Goal: Task Accomplishment & Management: Manage account settings

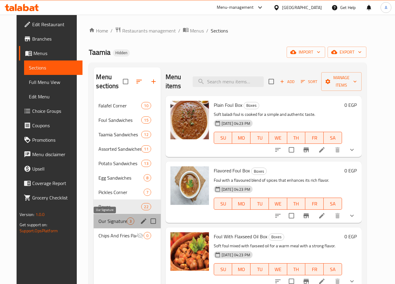
click at [121, 223] on span "Our Signature" at bounding box center [112, 221] width 28 height 7
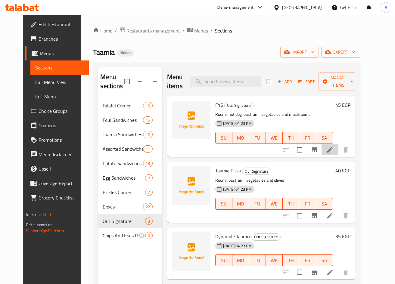
click at [338, 152] on li at bounding box center [330, 150] width 17 height 11
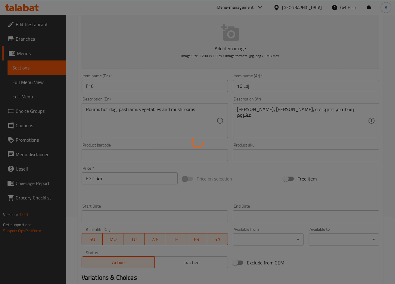
scroll to position [136, 0]
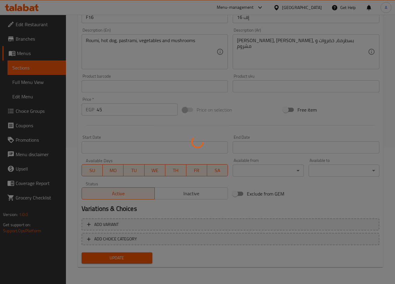
click at [134, 111] on div at bounding box center [197, 142] width 395 height 284
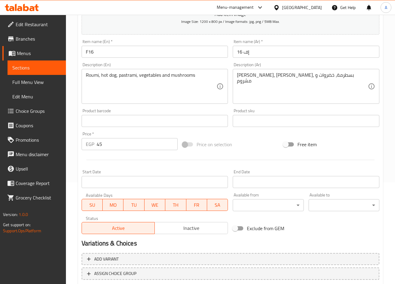
scroll to position [46, 0]
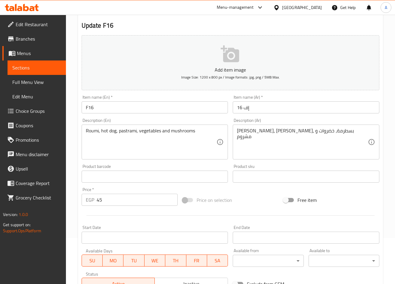
click at [133, 204] on input "45" at bounding box center [137, 200] width 81 height 12
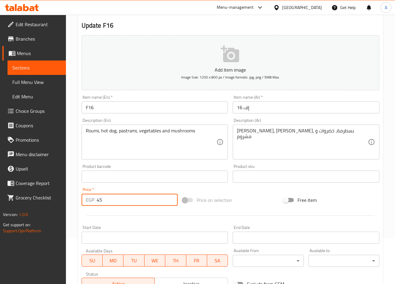
click at [133, 204] on input "45" at bounding box center [137, 200] width 81 height 12
type input "0"
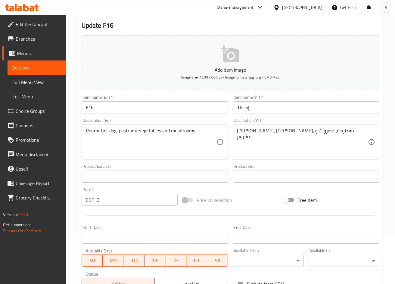
click at [140, 201] on input "0" at bounding box center [137, 200] width 81 height 12
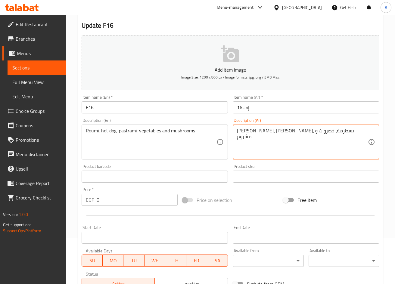
click at [262, 132] on textarea "رومي، سوسيس، بسطرمة، خضروات و مشروم" at bounding box center [302, 142] width 131 height 29
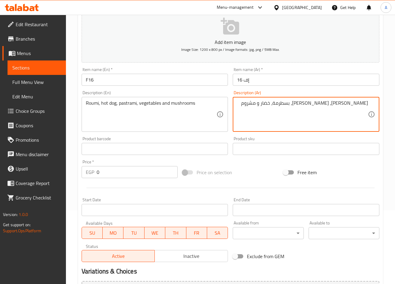
scroll to position [136, 0]
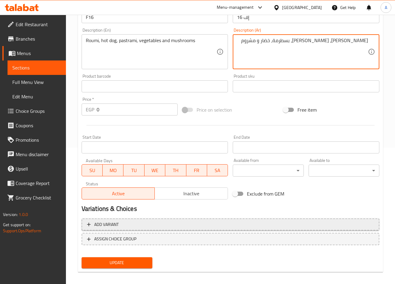
type textarea "[PERSON_NAME]، [PERSON_NAME]، بسطرمة، خضار و مشروم"
click at [305, 220] on button "Add variant" at bounding box center [231, 225] width 298 height 12
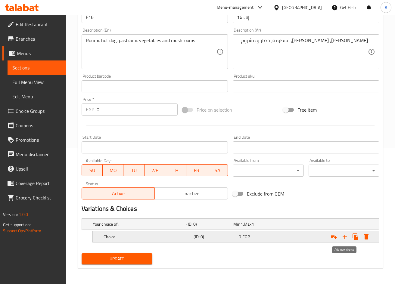
click at [347, 236] on icon "Expand" at bounding box center [344, 236] width 7 height 7
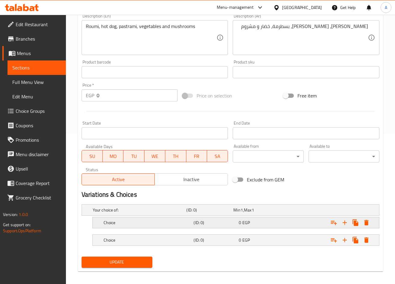
scroll to position [155, 0]
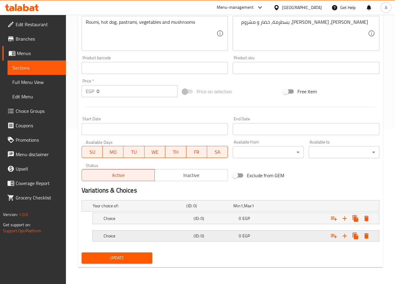
drag, startPoint x: 287, startPoint y: 235, endPoint x: 278, endPoint y: 218, distance: 19.3
click at [286, 235] on div "Expand" at bounding box center [328, 235] width 90 height 13
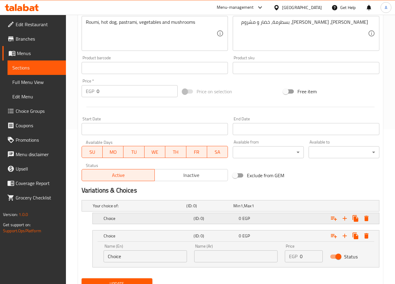
click at [278, 217] on div "0 EGP" at bounding box center [260, 219] width 43 height 6
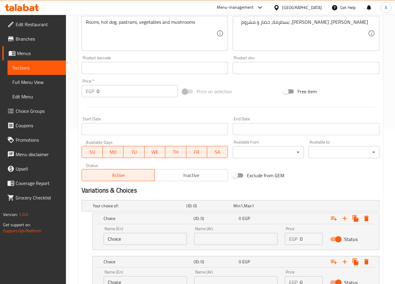
click at [171, 241] on input "Choice" at bounding box center [145, 239] width 83 height 12
click at [171, 241] on input "text" at bounding box center [145, 239] width 83 height 12
type input "Shami"
click at [228, 241] on input "text" at bounding box center [235, 239] width 83 height 12
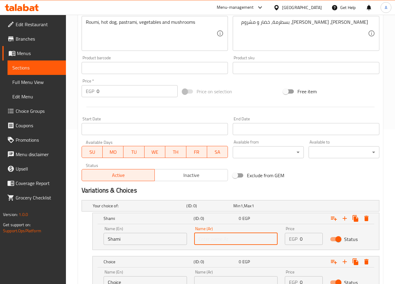
type input "شامي"
click at [164, 280] on input "Choice" at bounding box center [145, 282] width 83 height 12
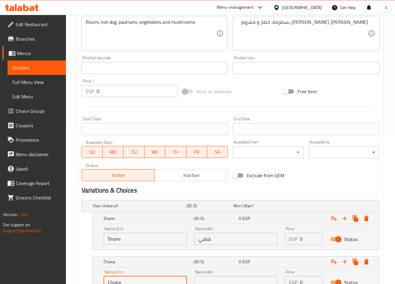
click at [164, 280] on input "Choice" at bounding box center [145, 282] width 83 height 12
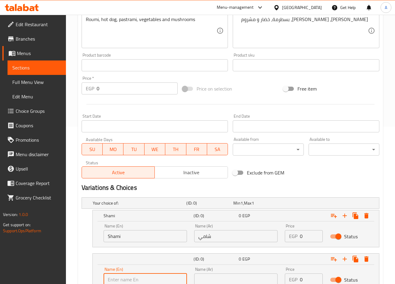
click at [164, 280] on input "text" at bounding box center [145, 280] width 83 height 12
type input "Baladi"
drag, startPoint x: 229, startPoint y: 281, endPoint x: 232, endPoint y: 278, distance: 4.3
click at [229, 281] on input "text" at bounding box center [235, 280] width 83 height 12
type input "بلدي"
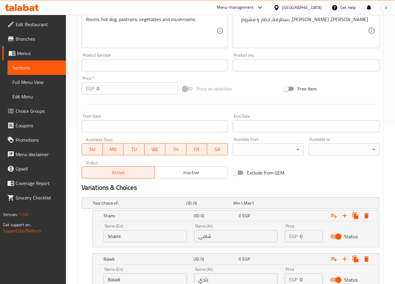
click at [304, 234] on input "0" at bounding box center [311, 236] width 23 height 12
paste input "45"
type input "45"
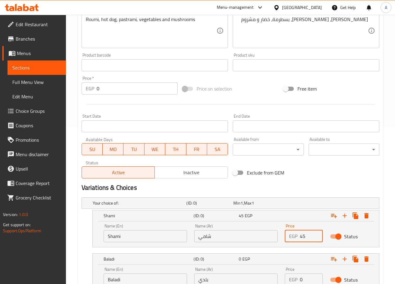
click at [307, 280] on input "0" at bounding box center [311, 280] width 23 height 12
paste input "45"
click at [307, 280] on input "045" at bounding box center [311, 280] width 23 height 12
paste input "number"
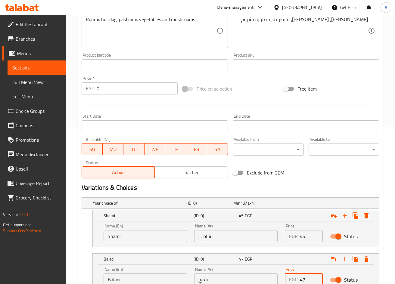
type input "47"
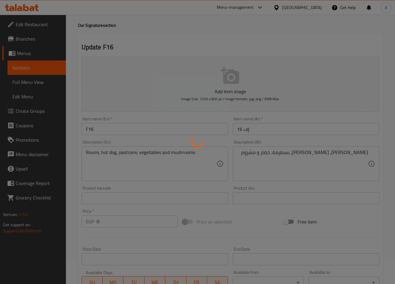
scroll to position [0, 0]
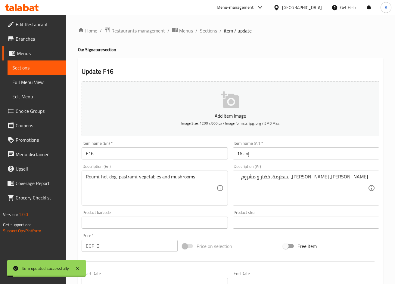
click at [204, 31] on span "Sections" at bounding box center [208, 30] width 17 height 7
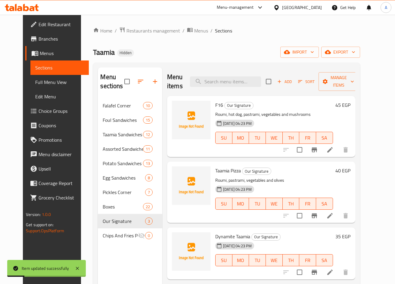
click at [317, 217] on icon "Branch-specific-item" at bounding box center [314, 215] width 5 height 5
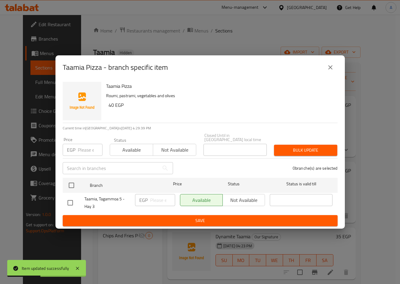
click at [333, 69] on icon "close" at bounding box center [329, 67] width 7 height 7
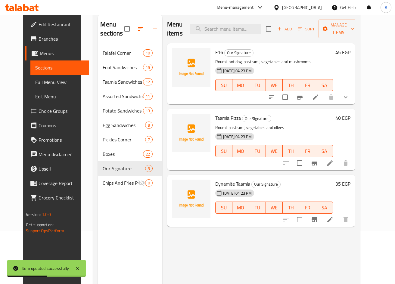
scroll to position [84, 0]
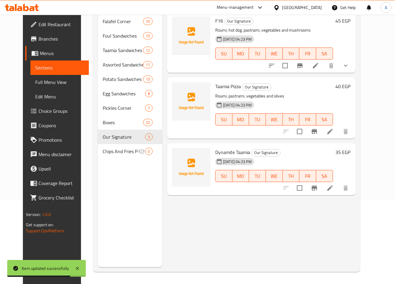
click at [317, 188] on icon "Branch-specific-item" at bounding box center [314, 188] width 5 height 5
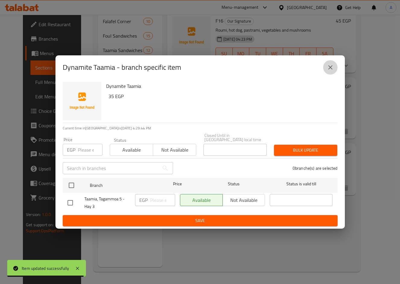
click at [332, 67] on icon "close" at bounding box center [329, 67] width 7 height 7
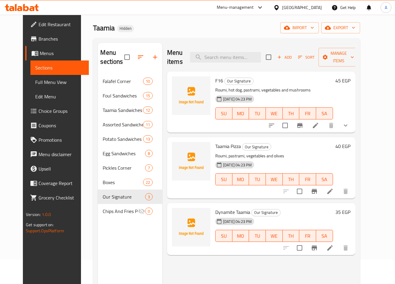
scroll to position [24, 0]
click at [293, 59] on span "Add" at bounding box center [284, 57] width 16 height 7
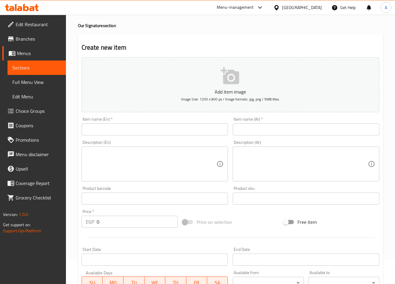
click at [308, 128] on input "text" at bounding box center [306, 129] width 147 height 12
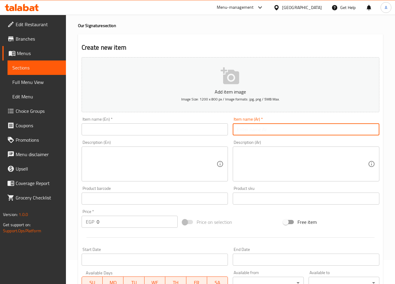
paste input "اباتشي"
type input "اباتشي"
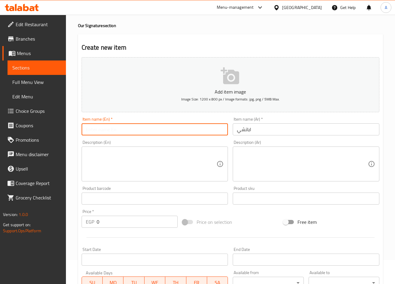
click at [200, 129] on input "text" at bounding box center [155, 129] width 147 height 12
paste input "Apache"
type input "Apache"
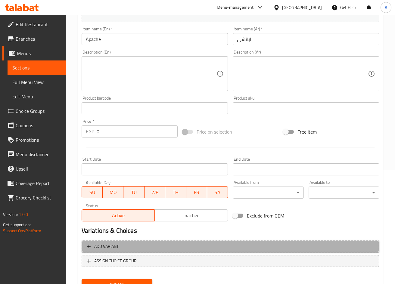
click at [233, 251] on button "Add variant" at bounding box center [231, 247] width 298 height 12
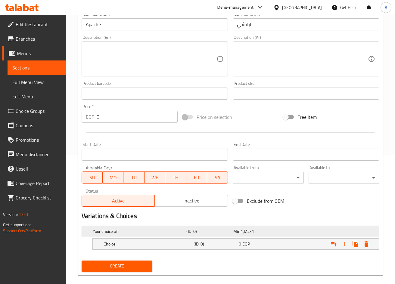
scroll to position [137, 0]
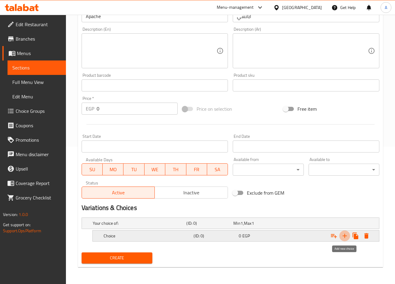
click at [343, 237] on icon "Expand" at bounding box center [344, 235] width 7 height 7
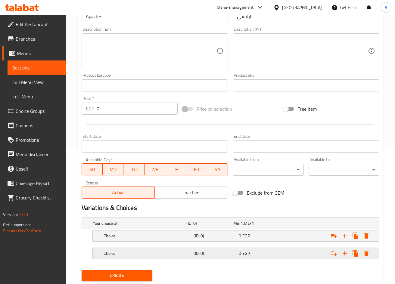
click at [273, 259] on div "Choice (ID: 0) 0 EGP" at bounding box center [237, 253] width 271 height 13
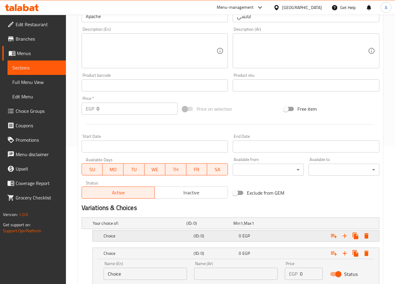
click at [271, 239] on div "0 EGP" at bounding box center [260, 236] width 43 height 6
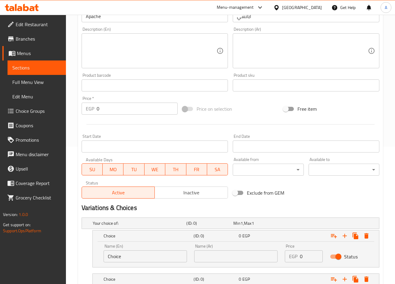
drag, startPoint x: 166, startPoint y: 247, endPoint x: 165, endPoint y: 254, distance: 6.7
click at [166, 248] on div "Name (En) Choice Name (En)" at bounding box center [145, 253] width 83 height 18
click at [165, 254] on input "Choice" at bounding box center [145, 256] width 83 height 12
click at [167, 257] on input "text" at bounding box center [145, 256] width 83 height 12
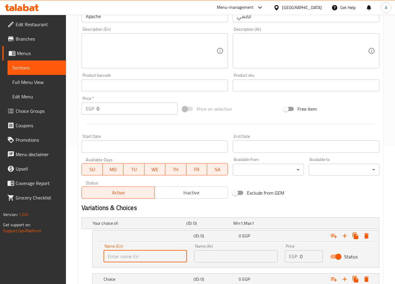
type input "Shami"
click at [234, 254] on input "text" at bounding box center [235, 256] width 83 height 12
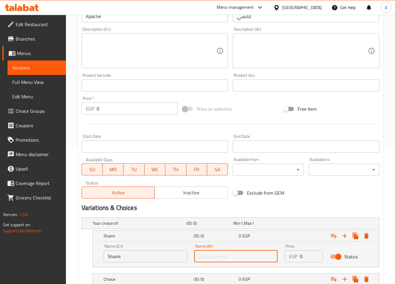
type input "شامي"
click at [159, 278] on h5 "Choice" at bounding box center [148, 279] width 88 height 6
click at [160, 281] on h5 "Choice" at bounding box center [148, 279] width 88 height 6
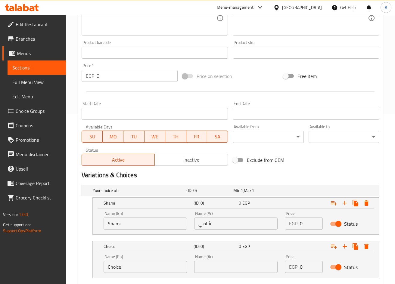
scroll to position [207, 0]
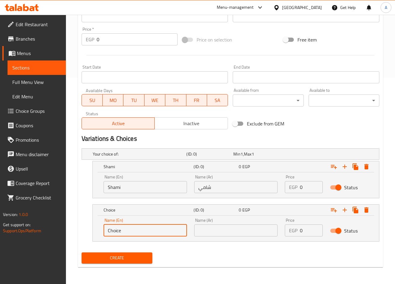
click at [166, 232] on input "Choice" at bounding box center [145, 231] width 83 height 12
click at [166, 232] on input "text" at bounding box center [145, 231] width 83 height 12
type input "Baladi"
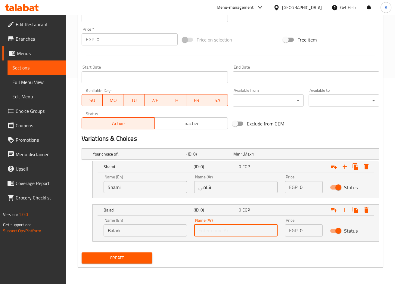
drag, startPoint x: 230, startPoint y: 231, endPoint x: 233, endPoint y: 228, distance: 4.1
click at [230, 231] on input "text" at bounding box center [235, 231] width 83 height 12
type input "بلدي"
click at [311, 193] on div "Price EGP 0 Price" at bounding box center [303, 184] width 45 height 26
click at [310, 191] on input "0" at bounding box center [311, 187] width 23 height 12
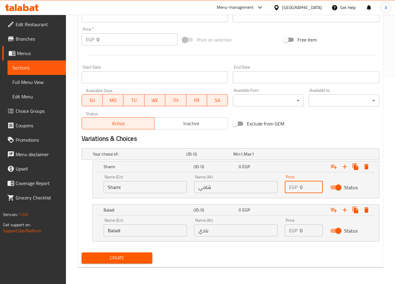
click at [310, 191] on input "0" at bounding box center [311, 187] width 23 height 12
paste input "45"
paste input "number"
type input "45"
click at [309, 231] on input "0" at bounding box center [311, 231] width 23 height 12
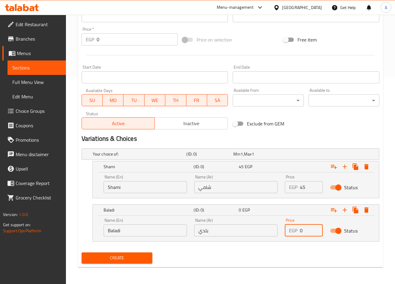
click at [309, 231] on input "0" at bounding box center [311, 231] width 23 height 12
paste input "47"
type input "47"
click at [222, 251] on div "Create" at bounding box center [230, 258] width 303 height 16
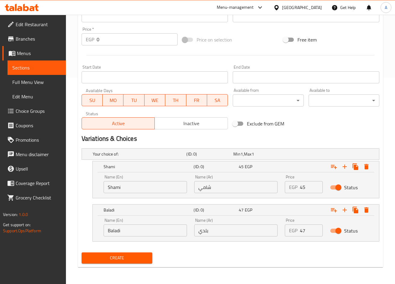
click at [151, 251] on div "Create" at bounding box center [117, 258] width 76 height 16
click at [143, 254] on span "Create" at bounding box center [116, 258] width 61 height 8
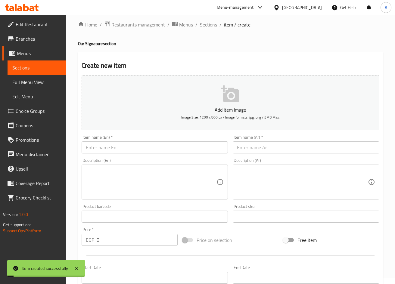
scroll to position [0, 0]
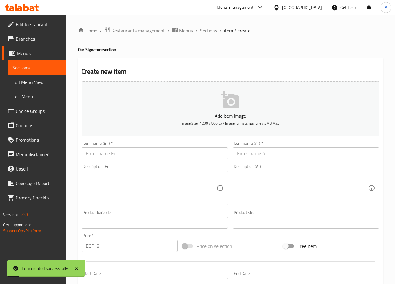
click at [215, 34] on span "Sections" at bounding box center [208, 30] width 17 height 7
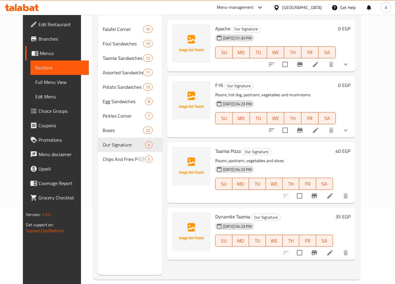
scroll to position [84, 0]
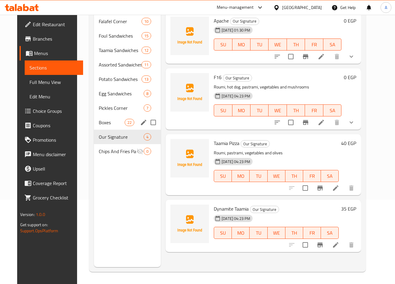
click at [108, 127] on div "Boxes 22" at bounding box center [127, 122] width 67 height 14
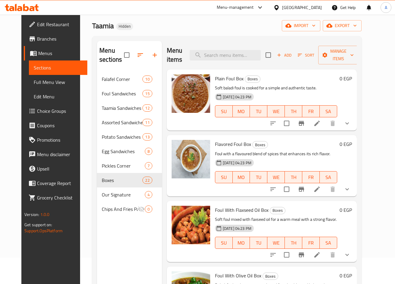
scroll to position [24, 0]
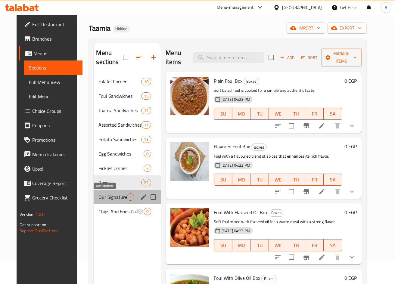
click at [104, 199] on span "Our Signature" at bounding box center [112, 197] width 28 height 7
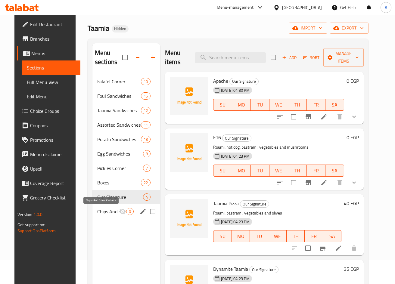
click at [107, 213] on span "Chips And Fries Packets" at bounding box center [108, 211] width 22 height 7
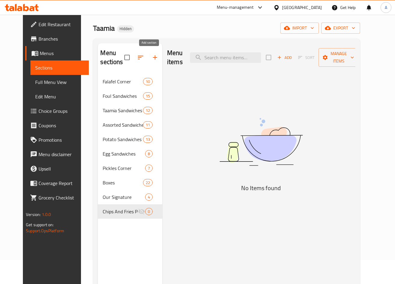
click at [149, 62] on button "button" at bounding box center [155, 57] width 14 height 14
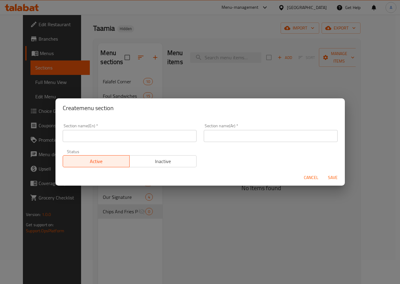
click at [294, 137] on input "text" at bounding box center [271, 136] width 134 height 12
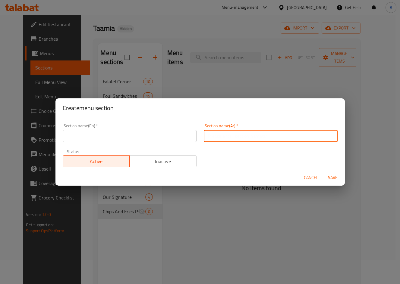
click at [294, 137] on input "text" at bounding box center [271, 136] width 134 height 12
paste input "ركن الأطباق"
type input "ركن الأطباق"
click at [163, 147] on div "Status Active Inactive" at bounding box center [129, 158] width 141 height 25
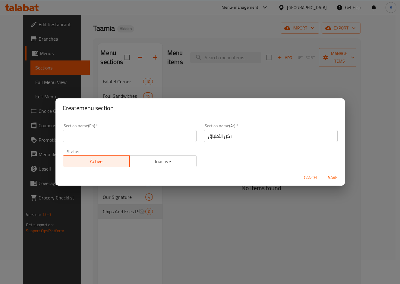
click at [164, 141] on input "text" at bounding box center [130, 136] width 134 height 12
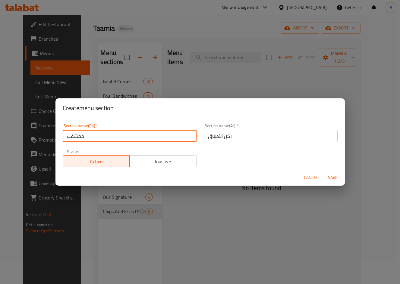
type input "حمشفثس"
type input "Plates Corner"
click at [335, 175] on span "Save" at bounding box center [332, 178] width 14 height 8
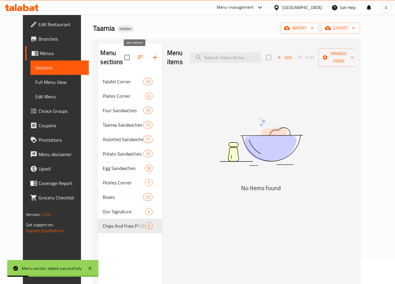
click at [138, 56] on icon "button" at bounding box center [140, 58] width 5 height 4
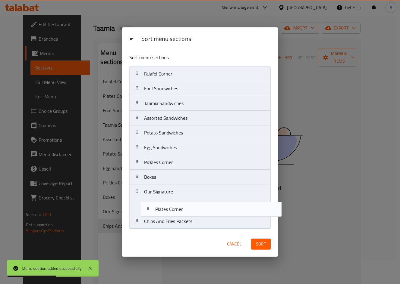
drag, startPoint x: 166, startPoint y: 91, endPoint x: 177, endPoint y: 213, distance: 123.0
click at [177, 213] on nav "Falafel Corner Plates Corner Foul Sandwiches Taamia Sandwiches Assorted Sandwic…" at bounding box center [199, 147] width 141 height 163
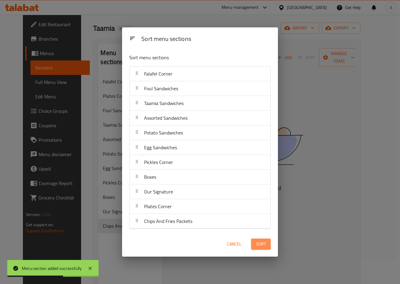
click at [256, 245] on span "Sort" at bounding box center [261, 245] width 10 height 8
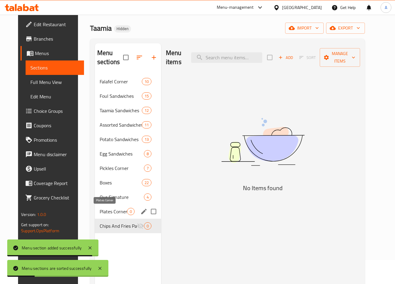
click at [107, 211] on span "Plates Corner" at bounding box center [113, 211] width 27 height 7
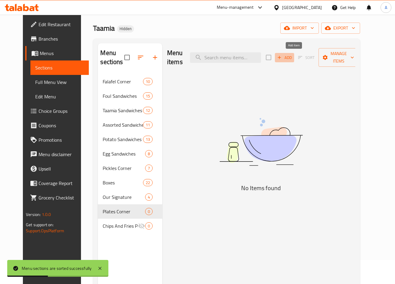
click at [293, 60] on span "Add" at bounding box center [284, 57] width 16 height 7
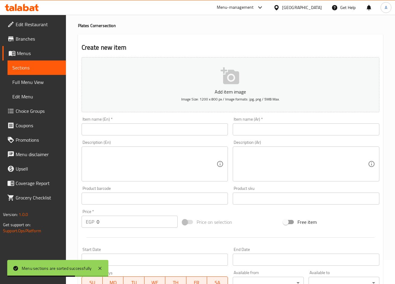
click at [321, 131] on input "text" at bounding box center [306, 129] width 147 height 12
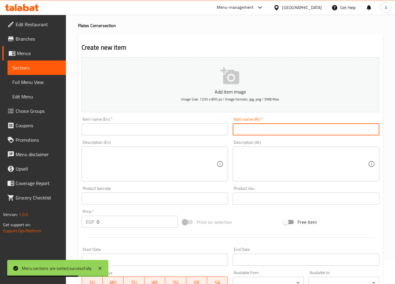
paste input "طلب فول حلو"
type input "طلب فول حلو"
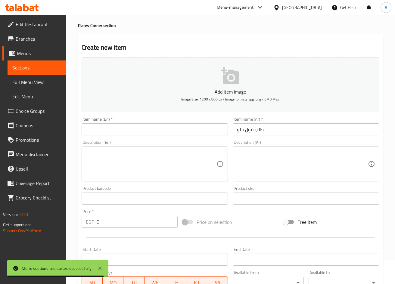
click at [101, 219] on input "0" at bounding box center [137, 222] width 81 height 12
paste input "35"
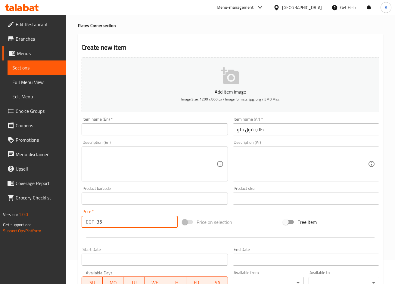
type input "35"
click at [276, 135] on input "طلب فول حلو" at bounding box center [306, 129] width 147 height 12
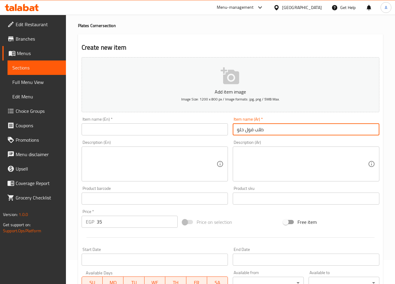
drag, startPoint x: 191, startPoint y: 123, endPoint x: 196, endPoint y: 125, distance: 4.8
click at [191, 123] on input "text" at bounding box center [155, 129] width 147 height 12
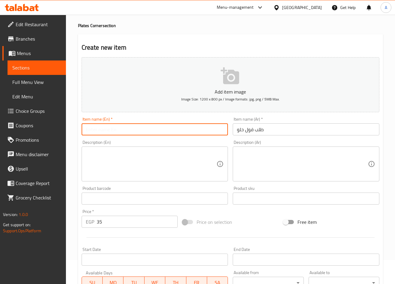
paste input "Sweet beans order"
click at [106, 131] on input "Sweet beans order" at bounding box center [155, 129] width 147 height 12
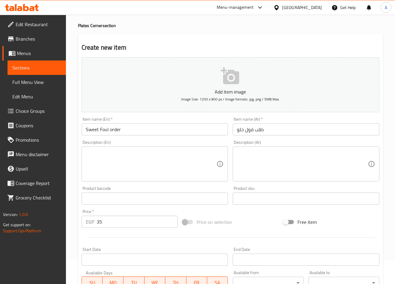
click at [135, 138] on div "Description (En) Description (En)" at bounding box center [154, 161] width 151 height 46
click at [154, 131] on input "Sweet Foul order" at bounding box center [155, 129] width 147 height 12
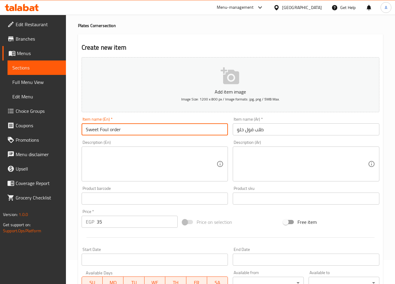
type input "Sweet Foul Order"
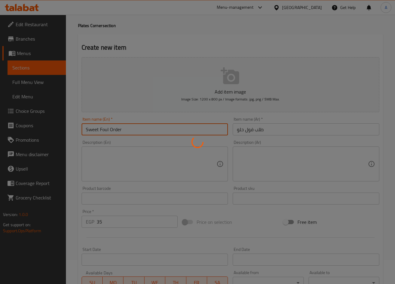
type input "0"
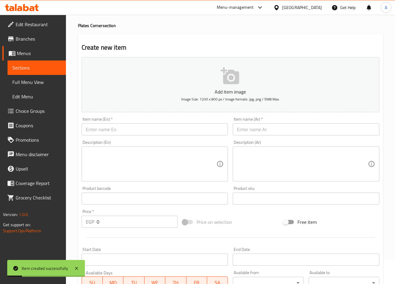
click at [315, 128] on input "text" at bounding box center [306, 129] width 147 height 12
paste input "طلب فول حار"
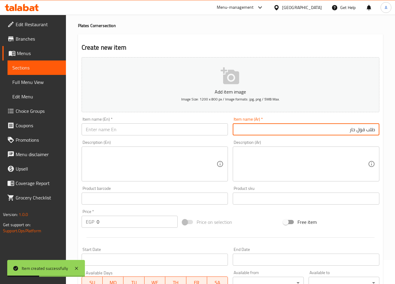
drag, startPoint x: 364, startPoint y: 132, endPoint x: 326, endPoint y: 132, distance: 37.6
click at [326, 132] on input "طلب فول حار" at bounding box center [306, 129] width 147 height 12
type input "طلب فول حار"
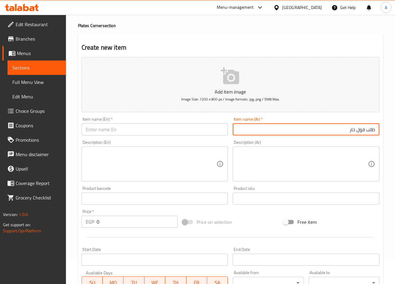
click at [325, 132] on input "طلب فول حار" at bounding box center [306, 129] width 147 height 12
click at [149, 128] on input "text" at bounding box center [155, 129] width 147 height 12
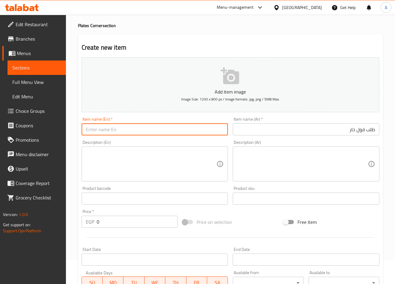
paste input "Spicy fava beans order"
click at [135, 132] on input "Spicy fava beans order" at bounding box center [155, 129] width 147 height 12
click at [135, 132] on input "Spicy Fava Beans Order" at bounding box center [155, 129] width 147 height 12
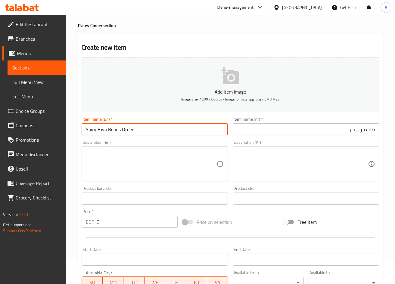
click at [103, 131] on input "Spicy Fava Beans Order" at bounding box center [155, 129] width 147 height 12
type input "Spicy Foul Order"
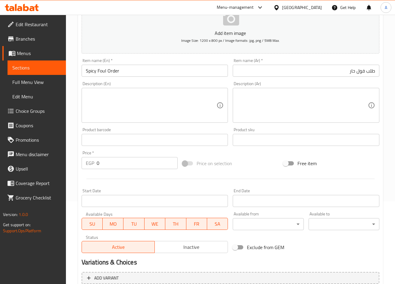
scroll to position [84, 0]
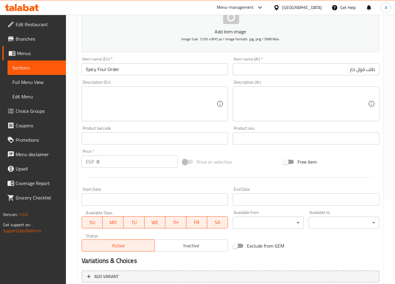
click at [141, 157] on input "0" at bounding box center [137, 162] width 81 height 12
paste input "40"
paste input "number"
type input "40"
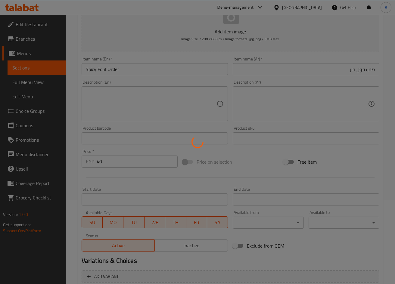
type input "0"
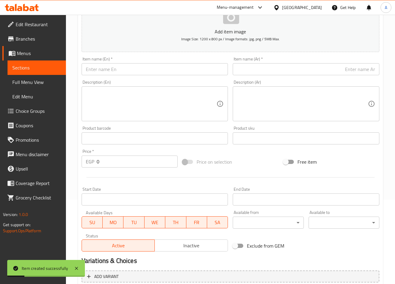
click at [317, 67] on input "text" at bounding box center [306, 69] width 147 height 12
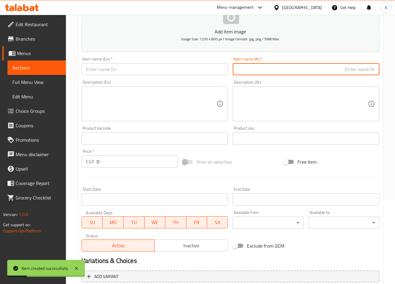
paste input "طلب [PERSON_NAME]"
type input "طلب [PERSON_NAME]"
drag, startPoint x: 154, startPoint y: 82, endPoint x: 161, endPoint y: 71, distance: 12.4
click at [155, 81] on div "Description (En) Description (En)" at bounding box center [155, 100] width 147 height 41
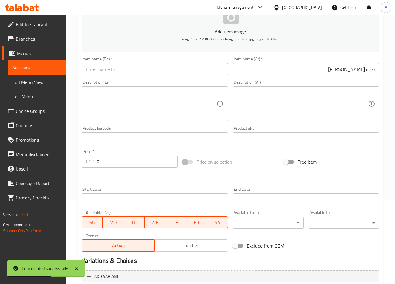
click at [161, 71] on input "text" at bounding box center [155, 69] width 147 height 12
paste input "Alexandrian fava beans order"
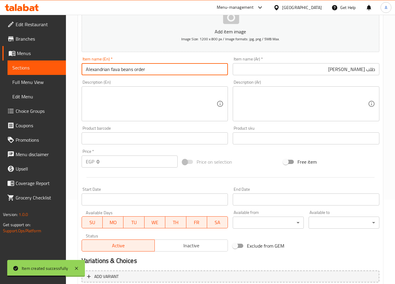
drag, startPoint x: 110, startPoint y: 70, endPoint x: 133, endPoint y: 70, distance: 23.2
click at [133, 70] on input "Alexandrian fava beans order" at bounding box center [155, 69] width 147 height 12
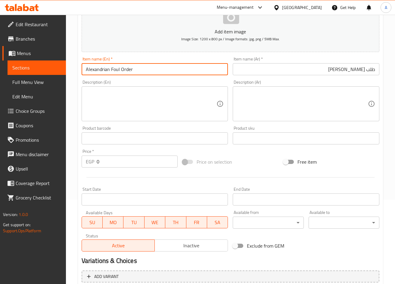
click at [116, 67] on input "Alexandrian Foul Order" at bounding box center [155, 69] width 147 height 12
type input "Alexandrian Foul Order"
click at [123, 62] on div "Item name (En)   * Alexandrian Foul Order Item name (En) *" at bounding box center [155, 66] width 147 height 18
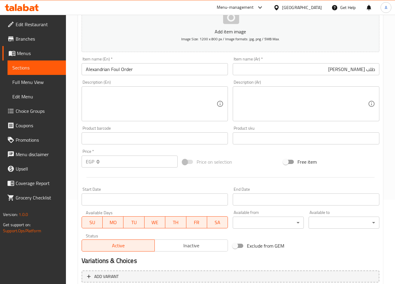
click at [118, 69] on input "Alexandrian Foul Order" at bounding box center [155, 69] width 147 height 12
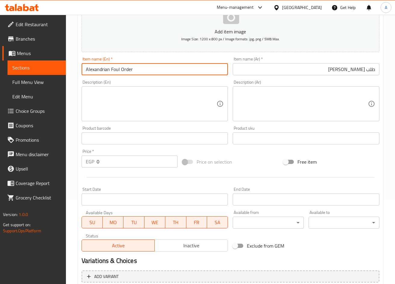
click at [118, 69] on input "Alexandrian Foul Order" at bounding box center [155, 69] width 147 height 12
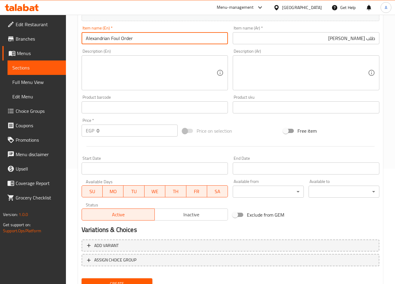
scroll to position [141, 0]
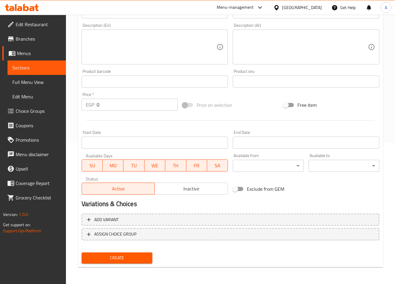
click at [113, 105] on input "0" at bounding box center [137, 105] width 81 height 12
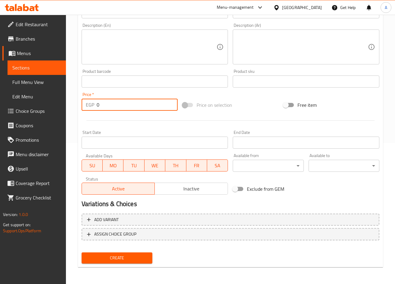
click at [113, 105] on input "0" at bounding box center [137, 105] width 81 height 12
paste input "35"
type input "35"
click at [82, 253] on button "Create" at bounding box center [117, 258] width 71 height 11
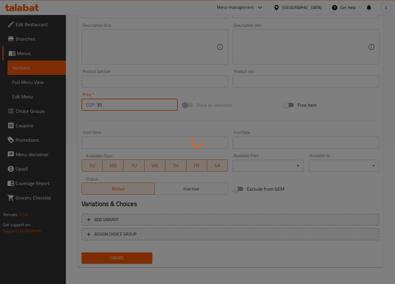
type input "0"
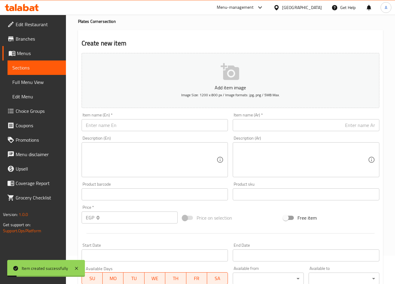
scroll to position [21, 0]
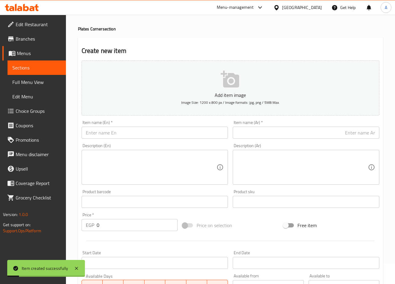
click at [292, 130] on input "text" at bounding box center [306, 133] width 147 height 12
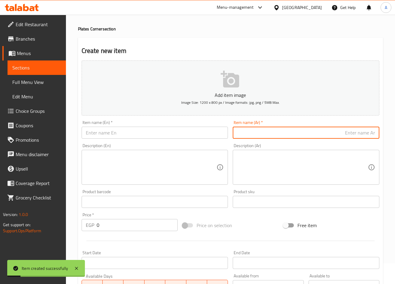
paste input "طلب فول بالسمن البلدي"
type input "طلب فول بالسمن البلدي"
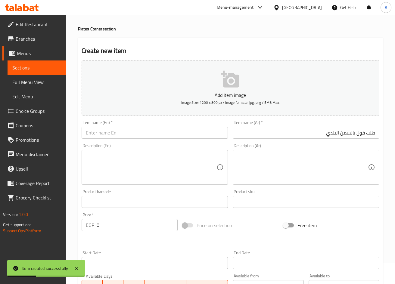
drag, startPoint x: 169, startPoint y: 117, endPoint x: 172, endPoint y: 127, distance: 9.7
click at [169, 119] on div "Add item image Image Size: 1200 x 800 px / Image formats: jpg, png / 5MB Max. I…" at bounding box center [230, 188] width 303 height 260
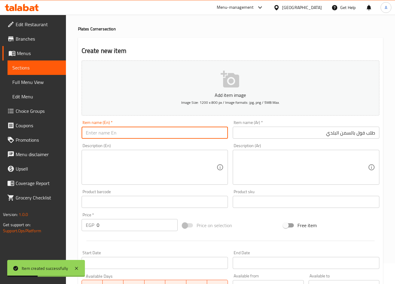
drag, startPoint x: 172, startPoint y: 127, endPoint x: 172, endPoint y: 138, distance: 11.2
click at [173, 127] on input "text" at bounding box center [155, 133] width 147 height 12
paste input "Order fava beans with country butter"
drag, startPoint x: 102, startPoint y: 134, endPoint x: 120, endPoint y: 134, distance: 18.1
click at [120, 134] on input "Order fava beans with country butter" at bounding box center [155, 133] width 147 height 12
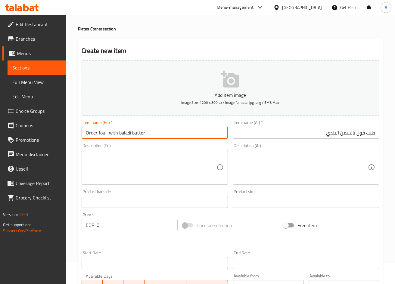
click at [142, 130] on input "Order foul with baladi butter" at bounding box center [155, 133] width 147 height 12
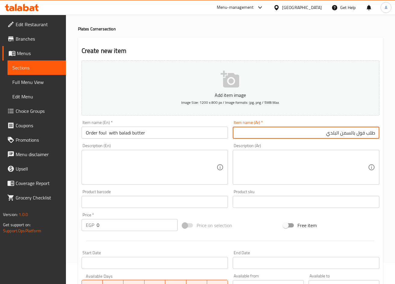
click at [341, 134] on input "طلب فول بالسمن البلدي" at bounding box center [306, 133] width 147 height 12
click at [351, 135] on input "طلب فول بالسمن البلدي" at bounding box center [306, 133] width 147 height 12
drag, startPoint x: 352, startPoint y: 134, endPoint x: 340, endPoint y: 134, distance: 11.4
click at [340, 134] on input "طلب فول بالسمن البلدي" at bounding box center [306, 133] width 147 height 12
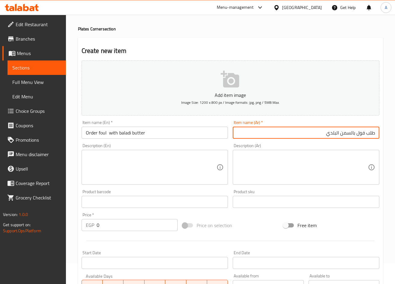
click at [131, 131] on input "Order foul with baladi butter" at bounding box center [155, 133] width 147 height 12
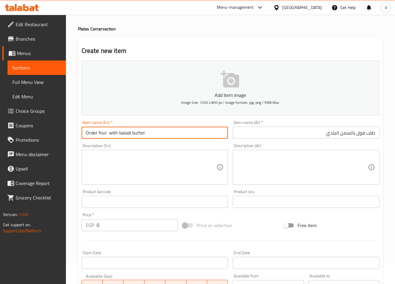
click at [142, 132] on input "Order foul with baladi butter" at bounding box center [155, 133] width 147 height 12
paste input "Ghee"
click at [104, 132] on input "Order Foul with [PERSON_NAME]" at bounding box center [155, 133] width 147 height 12
type input "Order Foul with [PERSON_NAME]"
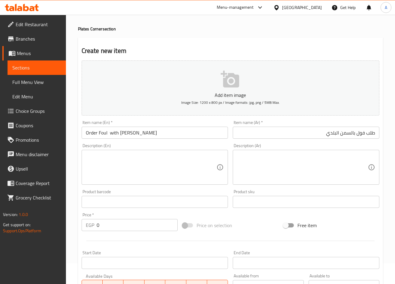
click at [107, 216] on div "Price   * EGP 0 Price *" at bounding box center [130, 222] width 96 height 18
click at [128, 226] on input "0" at bounding box center [137, 225] width 81 height 12
paste input "4"
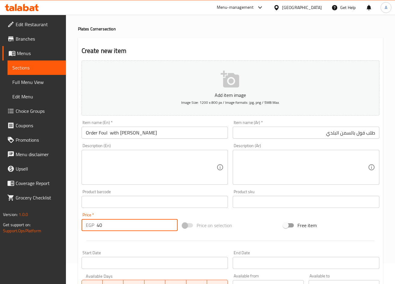
type input "40"
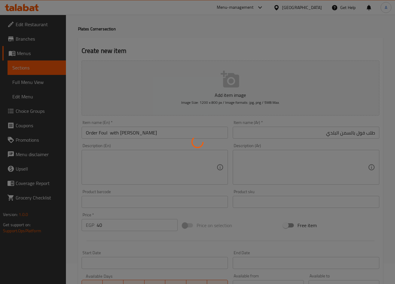
click at [343, 134] on div at bounding box center [197, 142] width 395 height 284
type input "0"
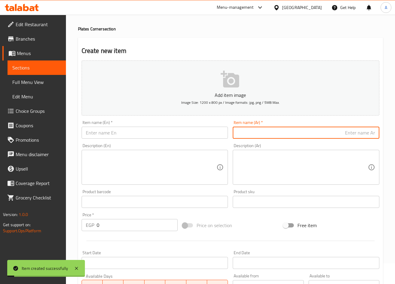
click at [326, 131] on input "text" at bounding box center [306, 133] width 147 height 12
paste input "طلب فول زبدة البلدي"
type input "طلب فول زبدة البلدي"
click at [170, 135] on input "text" at bounding box center [155, 133] width 147 height 12
paste input "Order local butter beans"
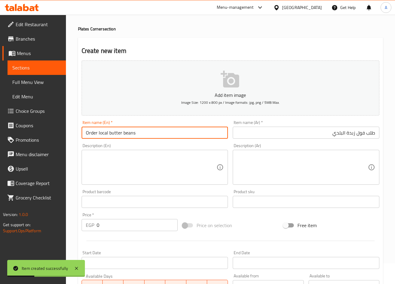
click at [101, 129] on input "Order local butter beans" at bounding box center [155, 133] width 147 height 12
click at [134, 135] on input "Order local butter beans" at bounding box center [155, 133] width 147 height 12
drag, startPoint x: 95, startPoint y: 133, endPoint x: 173, endPoint y: 133, distance: 77.4
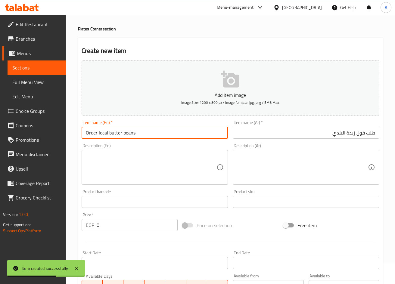
click at [173, 133] on input "Order local butter beans" at bounding box center [155, 133] width 147 height 12
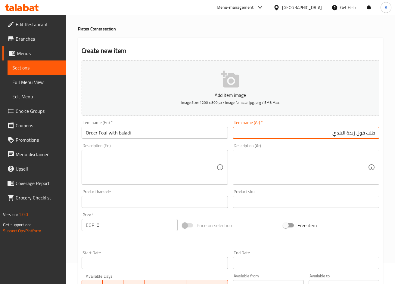
click at [349, 135] on input "طلب فول زبدة البلدي" at bounding box center [306, 133] width 147 height 12
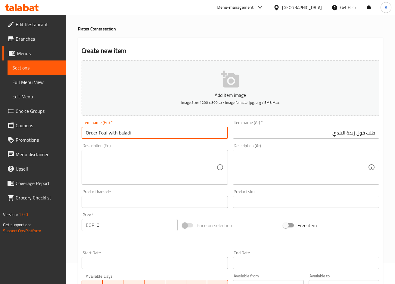
click at [167, 135] on input "Order Foul with baladi" at bounding box center [155, 133] width 147 height 12
type input "Order Foul with Baladi"
click at [166, 143] on div "Description (En) Description (En)" at bounding box center [154, 164] width 151 height 46
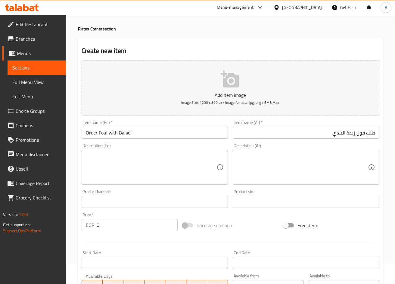
click at [120, 229] on input "0" at bounding box center [137, 225] width 81 height 12
paste input "4"
type input "40"
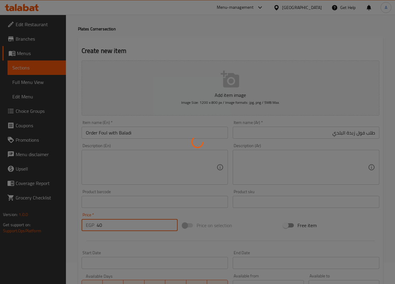
type input "0"
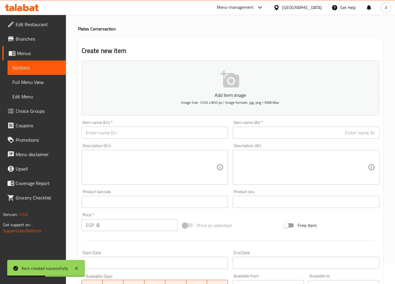
click at [346, 130] on input "text" at bounding box center [306, 133] width 147 height 12
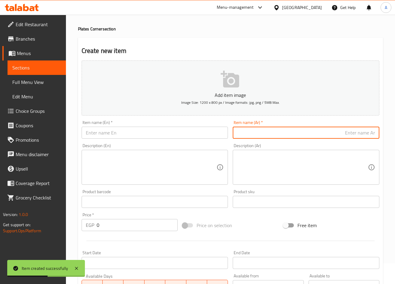
paste input "طلب فول بالليه"
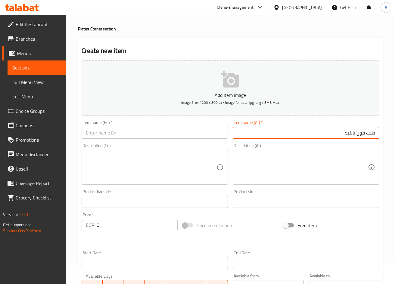
type input "طلب فول بالليه"
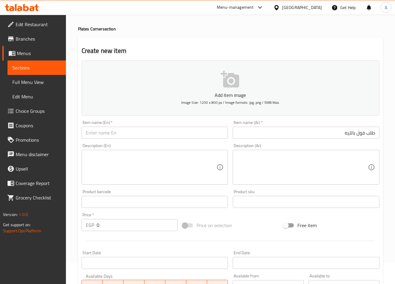
click at [134, 226] on input "0" at bounding box center [137, 225] width 81 height 12
paste input "4"
type input "40"
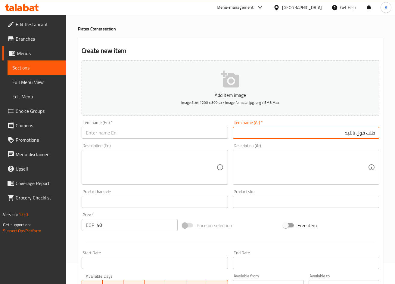
click at [371, 138] on input "طلب فول بالليه" at bounding box center [306, 133] width 147 height 12
click at [353, 135] on input "طلب فول بالليه" at bounding box center [306, 133] width 147 height 12
click at [165, 131] on input "text" at bounding box center [155, 133] width 147 height 12
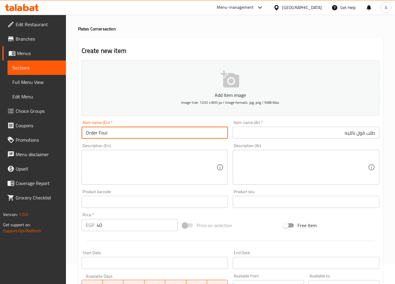
paste input "Leia"
type input "Order Foul Leia"
click at [148, 223] on input "40" at bounding box center [137, 225] width 81 height 12
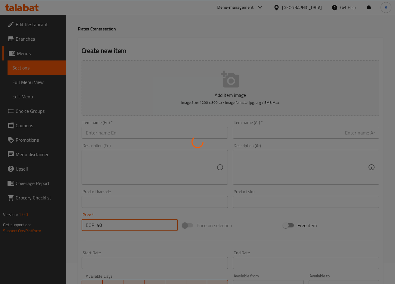
type input "0"
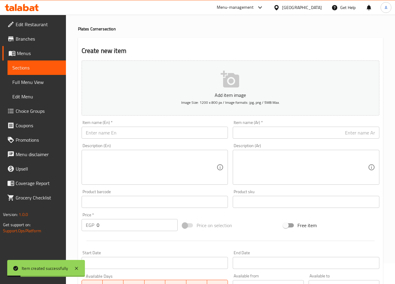
click at [328, 135] on input "text" at bounding box center [306, 133] width 147 height 12
paste input "طلب فول بالسجق"
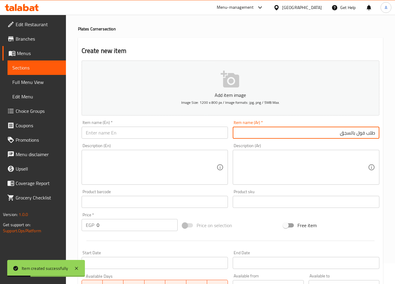
type input "طلب فول بالسجق"
click at [199, 133] on input "text" at bounding box center [155, 133] width 147 height 12
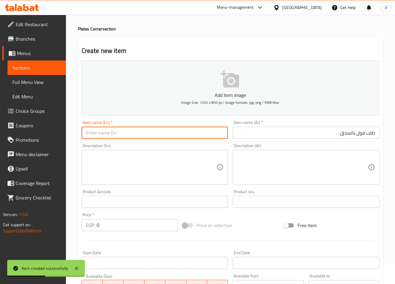
paste input "Order fava beans with sausage"
click at [84, 138] on input "Order fava beans with sausage" at bounding box center [155, 133] width 147 height 12
drag, startPoint x: 98, startPoint y: 134, endPoint x: 121, endPoint y: 136, distance: 23.0
click at [121, 136] on input "Order fava beans with sausage" at bounding box center [155, 133] width 147 height 12
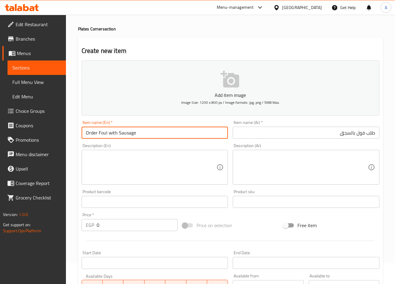
type input "Order Foul with Sausage"
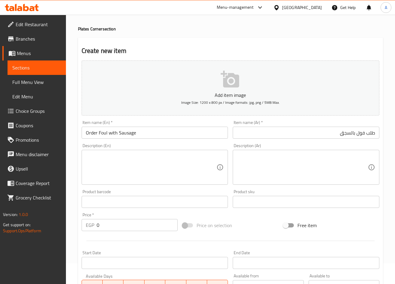
click at [138, 217] on div "Price   * EGP 0 Price *" at bounding box center [130, 222] width 96 height 18
drag, startPoint x: 138, startPoint y: 217, endPoint x: 136, endPoint y: 225, distance: 7.6
click at [136, 222] on div "Price   * EGP 0 Price *" at bounding box center [130, 222] width 96 height 18
click at [136, 225] on input "0" at bounding box center [137, 225] width 81 height 12
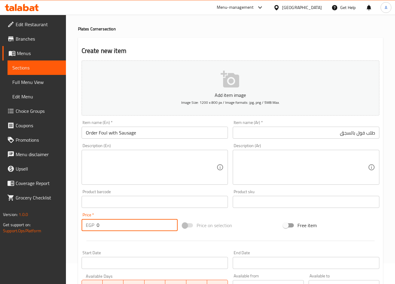
click at [136, 225] on input "0" at bounding box center [137, 225] width 81 height 12
paste input "45"
type input "45"
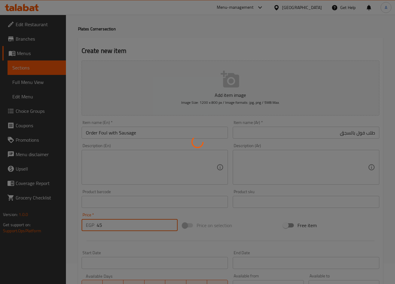
type input "0"
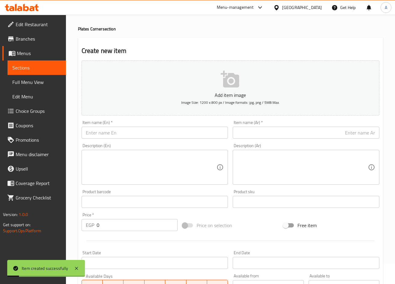
click at [316, 135] on input "text" at bounding box center [306, 133] width 147 height 12
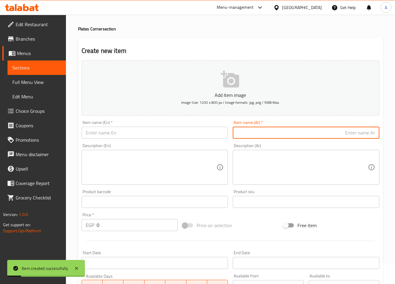
paste input "طلب فول باللحمة المفرومة"
type input "طلب فول باللحمة المفرومة"
click at [178, 132] on input "text" at bounding box center [155, 133] width 147 height 12
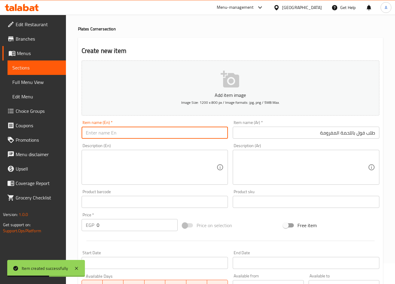
paste input "Order beans with minced meat"
click at [108, 135] on input "Order beans with minced meat" at bounding box center [155, 133] width 147 height 12
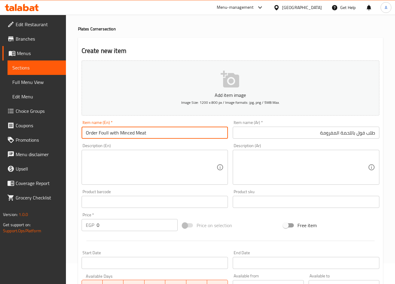
type input "Order Foull with Minced Meat"
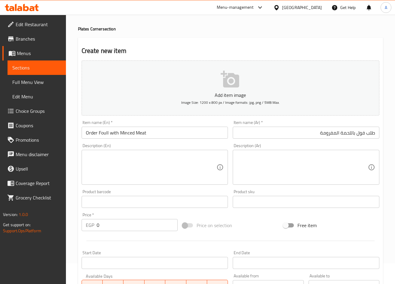
drag, startPoint x: 109, startPoint y: 219, endPoint x: 107, endPoint y: 224, distance: 5.4
click at [108, 221] on div "Price   * EGP 0 Price *" at bounding box center [130, 222] width 96 height 18
click at [107, 224] on input "0" at bounding box center [137, 225] width 81 height 12
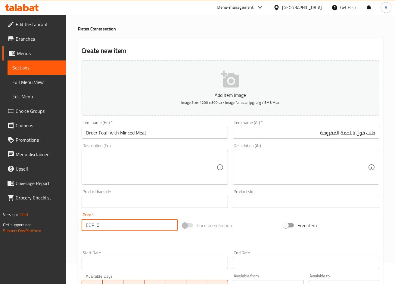
paste input "4"
type input "40"
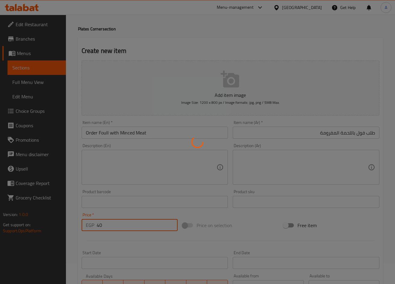
type input "0"
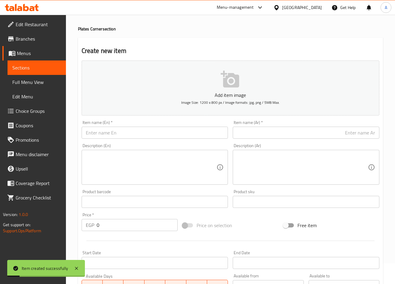
click at [348, 131] on input "text" at bounding box center [306, 133] width 147 height 12
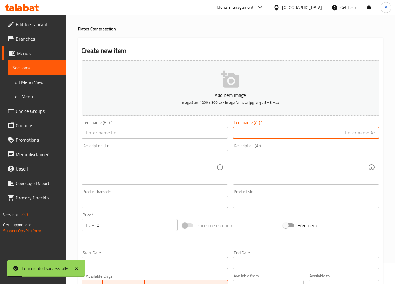
paste input "طلب فول بسطرمة"
type input "طلب فول بسطرمة"
click at [178, 130] on input "text" at bounding box center [155, 133] width 147 height 12
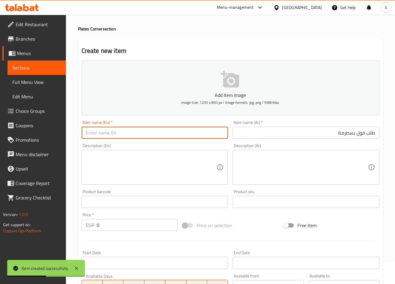
paste input "Order fava beans and pastrami"
drag, startPoint x: 100, startPoint y: 134, endPoint x: 120, endPoint y: 133, distance: 19.9
click at [120, 133] on input "Order fava beans and pastrami" at bounding box center [155, 133] width 147 height 12
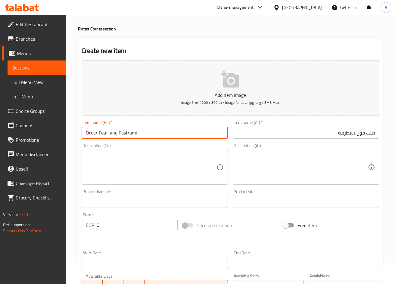
type input "Order Foul and Pastrami"
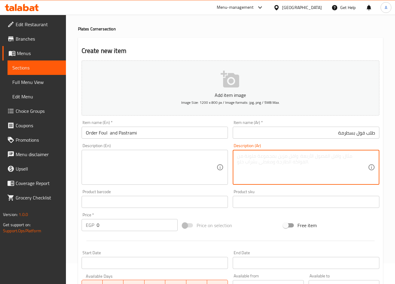
click at [348, 176] on textarea at bounding box center [302, 167] width 131 height 29
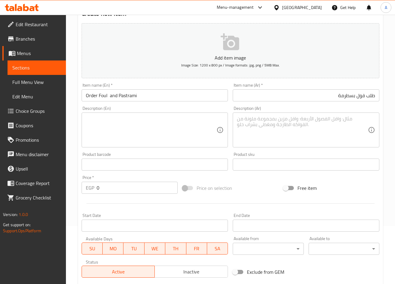
scroll to position [111, 0]
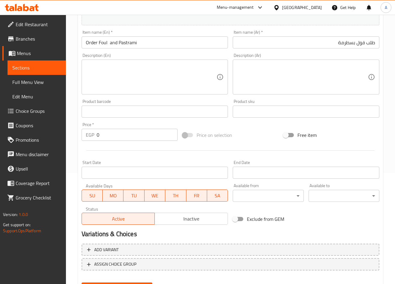
click at [117, 133] on input "0" at bounding box center [137, 135] width 81 height 12
paste input "45"
type input "45"
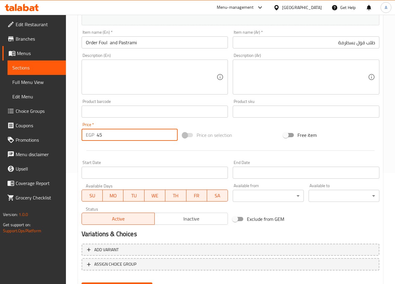
click at [82, 283] on button "Create" at bounding box center [117, 288] width 71 height 11
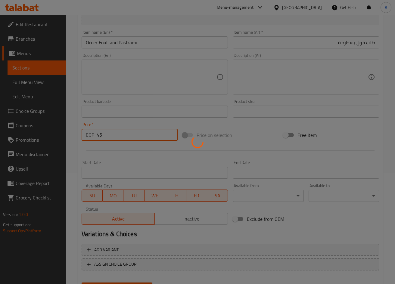
type input "0"
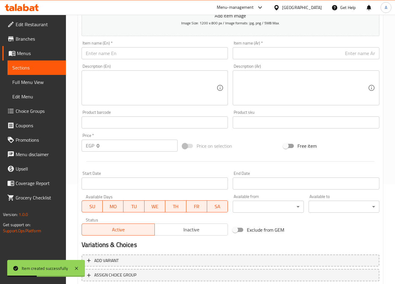
scroll to position [81, 0]
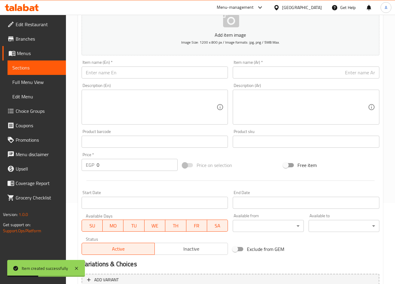
click at [312, 69] on input "text" at bounding box center [306, 73] width 147 height 12
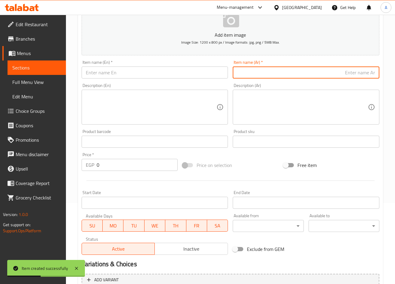
paste input "طلب مسقعة"
type input "طلب مسقعة"
click at [175, 71] on input "text" at bounding box center [155, 73] width 147 height 12
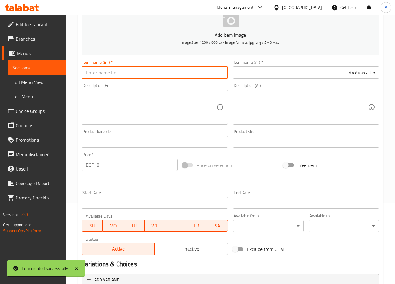
paste input "Order moussaka"
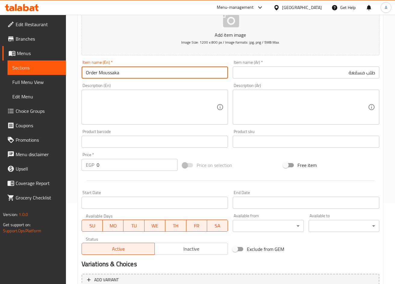
click at [350, 73] on input "طلب مسقعة" at bounding box center [306, 73] width 147 height 12
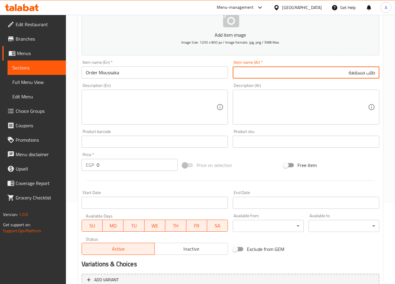
click at [350, 73] on input "طلب مسقعة" at bounding box center [306, 73] width 147 height 12
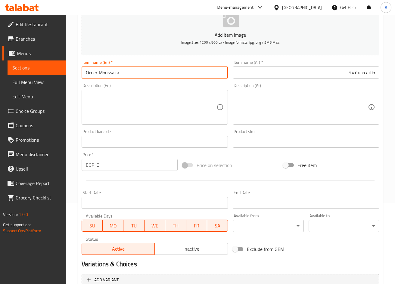
click at [116, 70] on input "Order Moussaka" at bounding box center [155, 73] width 147 height 12
paste input "esaka"
type input "Order Mesakaa"
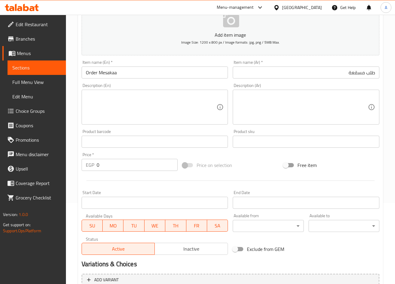
click at [123, 173] on div "Price   * EGP 0 Price *" at bounding box center [129, 161] width 101 height 23
click at [124, 166] on input "0" at bounding box center [137, 165] width 81 height 12
paste input "35"
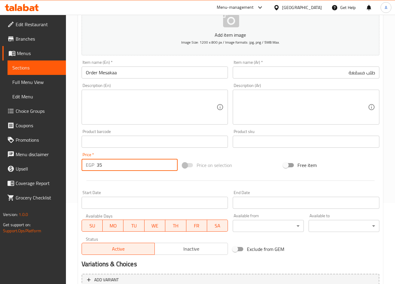
type input "35"
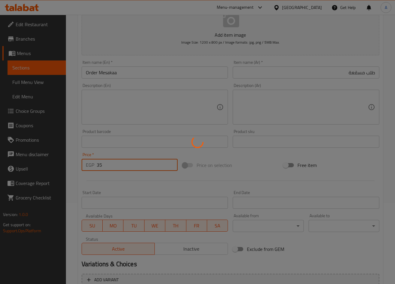
type input "0"
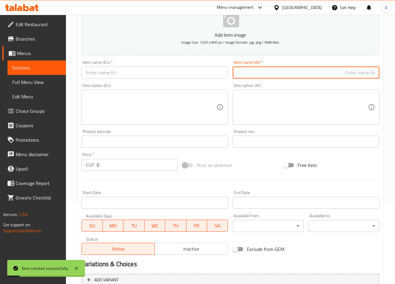
drag, startPoint x: 359, startPoint y: 71, endPoint x: 394, endPoint y: 75, distance: 35.5
click at [359, 71] on input "text" at bounding box center [306, 73] width 147 height 12
paste input "طلب بابا غنوج"
type input "طلب بابا غنوج"
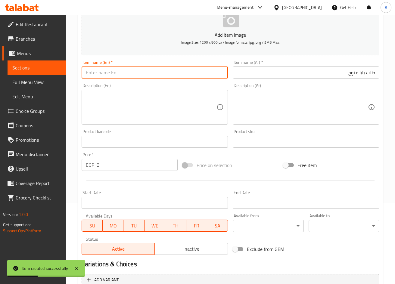
click at [192, 75] on input "text" at bounding box center [155, 73] width 147 height 12
paste input "Order Baba Ghanoush"
click at [359, 75] on input "طلب بابا غنوج" at bounding box center [306, 73] width 147 height 12
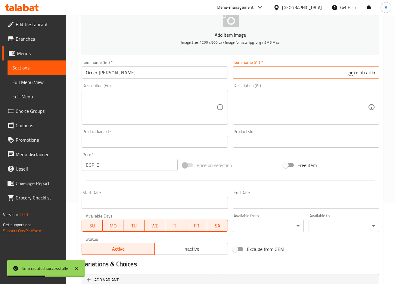
click at [359, 75] on input "طلب بابا غنوج" at bounding box center [306, 73] width 147 height 12
click at [362, 74] on input "طلب بابا غنوج" at bounding box center [306, 73] width 147 height 12
click at [118, 68] on input "Order Baba Ghanoush" at bounding box center [155, 73] width 147 height 12
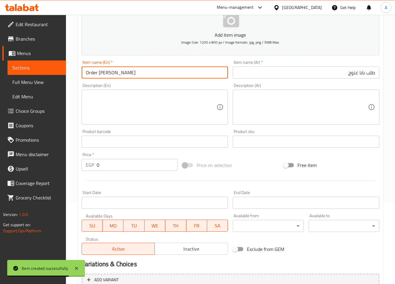
click at [118, 68] on input "Order Baba Ghanoush" at bounding box center [155, 73] width 147 height 12
paste input "[PERSON_NAME]"
click at [106, 74] on input "Order Baba Baba Ghannoug" at bounding box center [155, 73] width 147 height 12
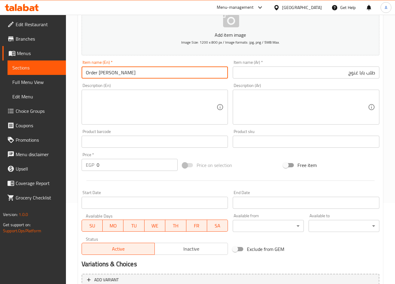
type input "Order [PERSON_NAME]"
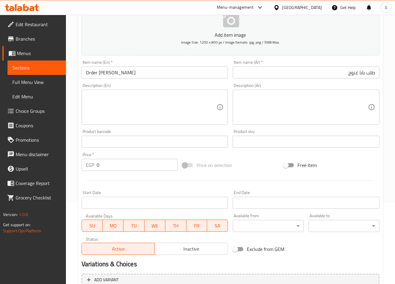
click at [123, 166] on input "0" at bounding box center [137, 165] width 81 height 12
paste input "35"
type input "35"
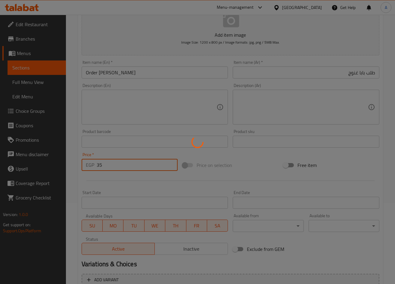
type input "0"
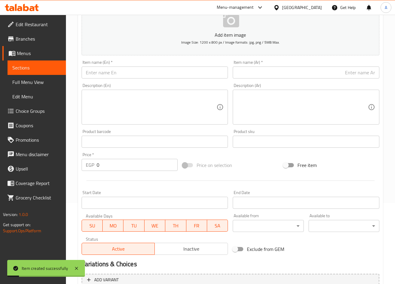
drag, startPoint x: 295, startPoint y: 70, endPoint x: 304, endPoint y: 72, distance: 8.8
click at [295, 70] on input "text" at bounding box center [306, 73] width 147 height 12
paste input "طلب مهروسة"
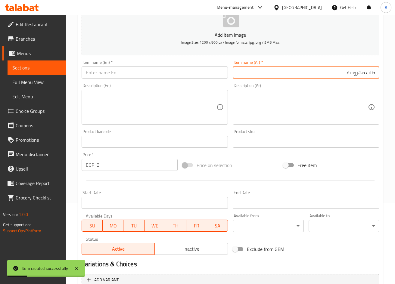
click at [357, 67] on input "طلب مهروسة" at bounding box center [306, 73] width 147 height 12
type input "طلب مهروسة"
drag, startPoint x: 168, startPoint y: 76, endPoint x: 163, endPoint y: 76, distance: 5.4
click at [168, 76] on input "text" at bounding box center [155, 73] width 147 height 12
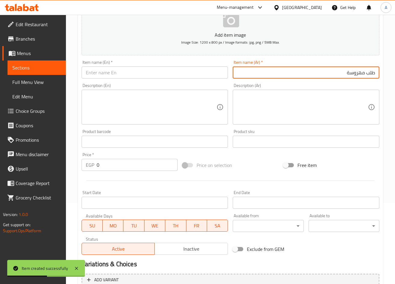
paste input "Mashed"
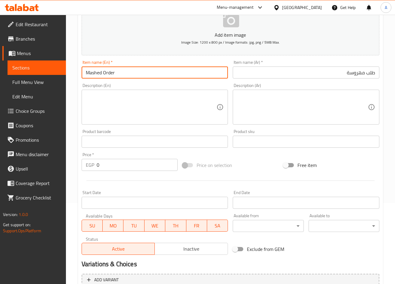
type input "Mashed Order"
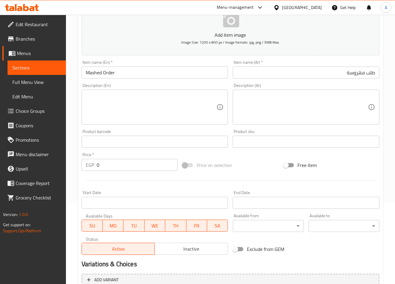
click at [115, 169] on input "0" at bounding box center [137, 165] width 81 height 12
click at [114, 169] on input "0" at bounding box center [137, 165] width 81 height 12
paste input "35"
type input "35"
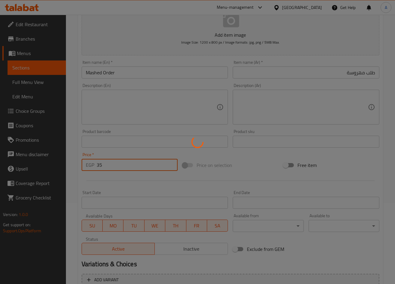
type input "0"
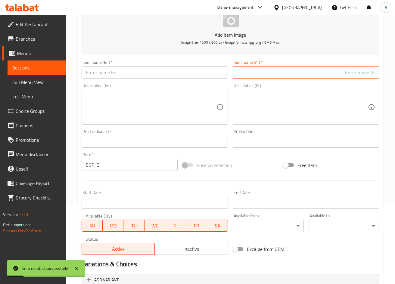
click at [326, 77] on input "text" at bounding box center [306, 73] width 147 height 12
paste input "طلب جبنة قريش"
type input "طلب جبنة قريش"
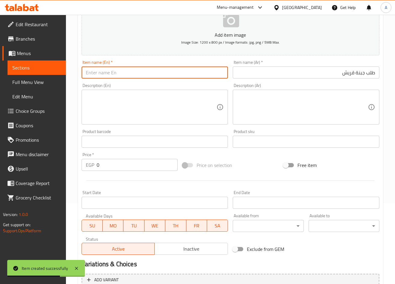
click at [172, 69] on input "text" at bounding box center [155, 73] width 147 height 12
paste input "Quraish cheese"
click at [87, 72] on input "Quraish cheese" at bounding box center [155, 73] width 147 height 12
click at [86, 73] on input "Quraish cheese" at bounding box center [155, 73] width 147 height 12
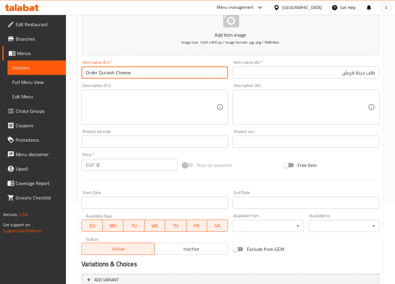
type input "Order Quraish Cheese"
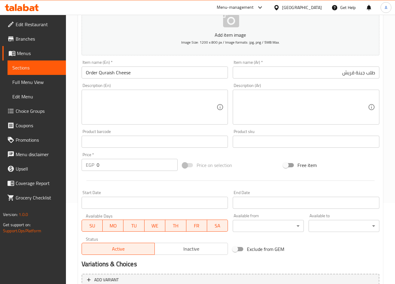
click at [124, 164] on input "0" at bounding box center [137, 165] width 81 height 12
paste input "35"
click at [124, 164] on input "0" at bounding box center [137, 165] width 81 height 12
type input "35"
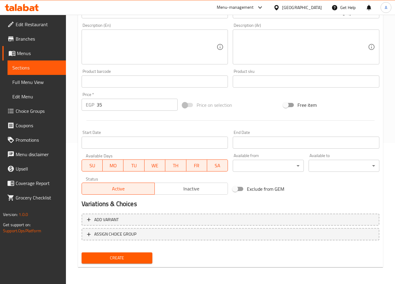
click at [130, 261] on span "Create" at bounding box center [116, 258] width 61 height 8
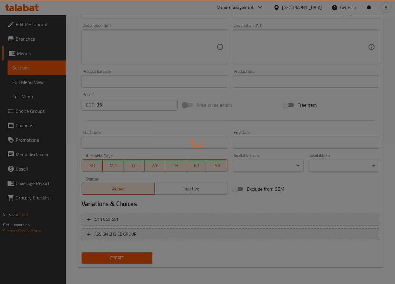
scroll to position [84, 0]
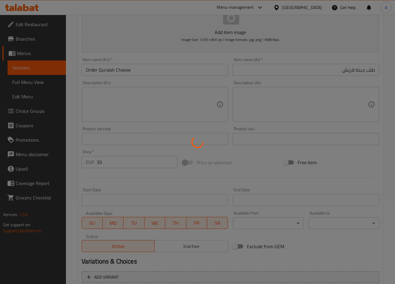
type input "0"
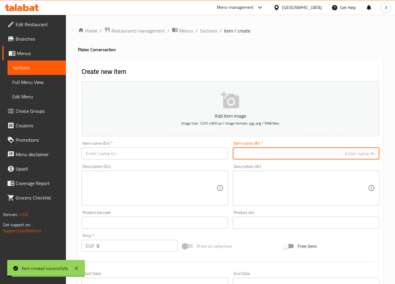
click at [306, 154] on input "text" at bounding box center [306, 154] width 147 height 12
paste input "طلب شيبسي"
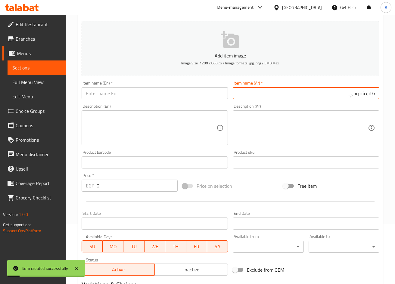
scroll to position [90, 0]
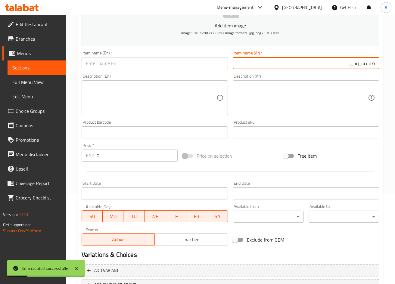
type input "طلب شيبسي"
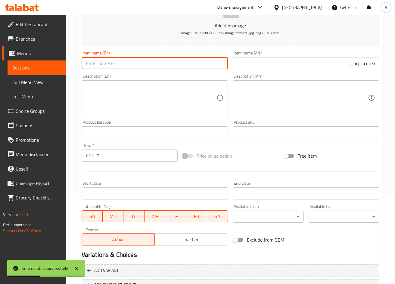
click at [167, 59] on input "text" at bounding box center [155, 63] width 147 height 12
paste input "order chips"
type input "order chips"
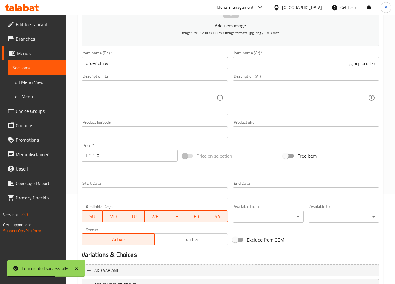
click at [132, 159] on input "0" at bounding box center [137, 156] width 81 height 12
paste input "35"
type input "35"
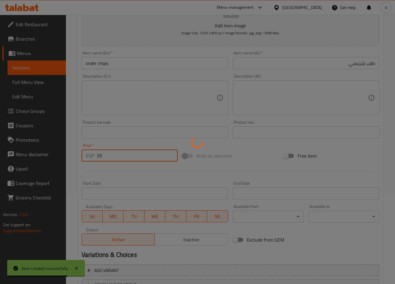
type input "0"
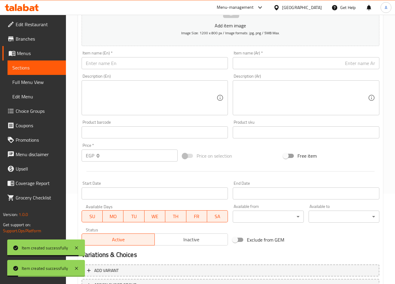
click at [335, 62] on input "text" at bounding box center [306, 63] width 147 height 12
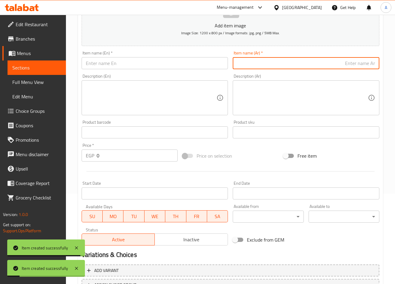
paste input "طلب بطاطس صوابع"
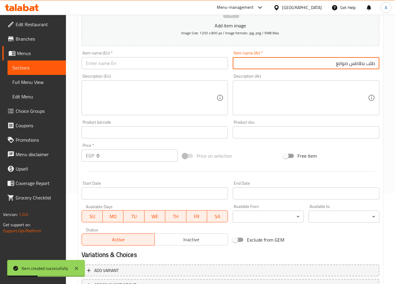
type input "طلب بطاطس صوابع"
drag, startPoint x: 169, startPoint y: 69, endPoint x: 183, endPoint y: 67, distance: 14.3
click at [169, 69] on input "text" at bounding box center [155, 63] width 147 height 12
paste input "Order potato fingers"
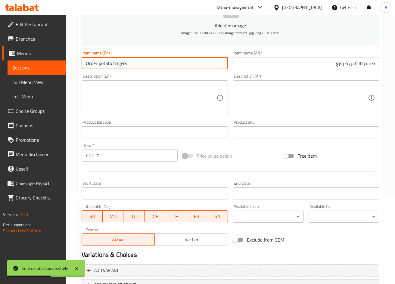
click at [121, 68] on input "Order potato fingers" at bounding box center [155, 63] width 147 height 12
type input "Order Potato Fingers"
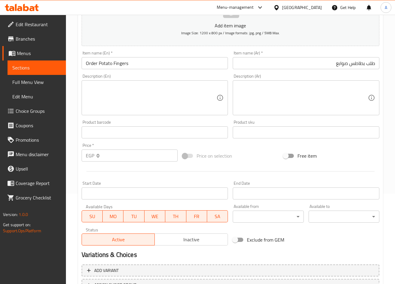
click at [123, 155] on input "0" at bounding box center [137, 156] width 81 height 12
paste input "4"
type input "40"
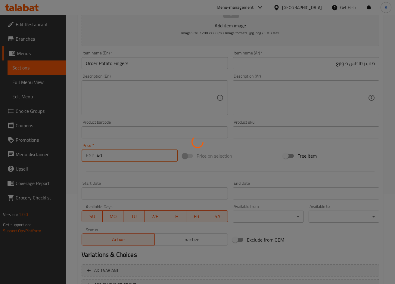
type input "0"
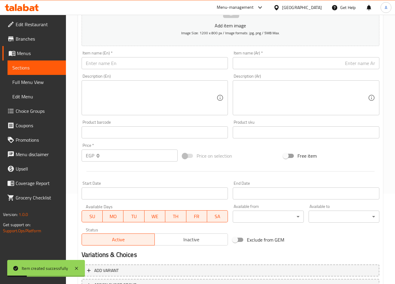
click at [342, 63] on input "text" at bounding box center [306, 63] width 147 height 12
paste input "طلب بطاطس جمبري"
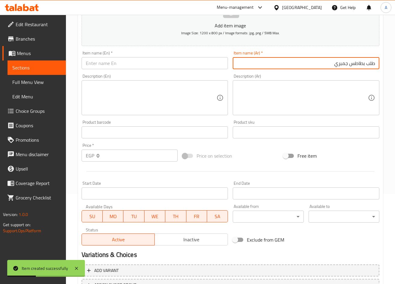
drag, startPoint x: 367, startPoint y: 65, endPoint x: 328, endPoint y: 66, distance: 38.5
click at [328, 66] on input "طلب بطاطس جمبري" at bounding box center [306, 63] width 147 height 12
type input "طلب بطاطس جمبري"
click at [349, 70] on div "Item name (Ar)   * طلب بطاطس جمبري Item name (Ar) *" at bounding box center [305, 59] width 151 height 23
click at [350, 66] on input "طلب بطاطس جمبري" at bounding box center [306, 63] width 147 height 12
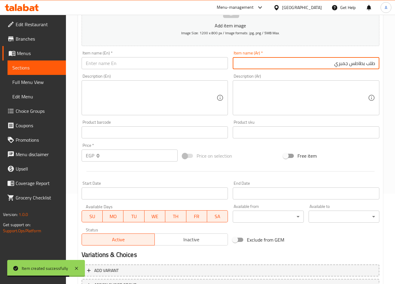
click at [350, 66] on input "طلب بطاطس جمبري" at bounding box center [306, 63] width 147 height 12
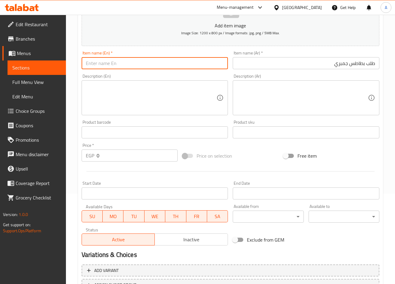
click at [188, 67] on input "text" at bounding box center [155, 63] width 147 height 12
paste input "Order shrimp fries"
click at [124, 63] on input "Order Shrimp Fries" at bounding box center [155, 63] width 147 height 12
type input "Order Shrimp Fries"
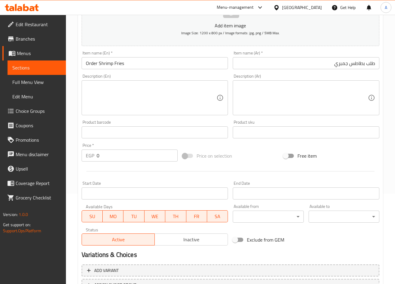
click at [105, 154] on input "0" at bounding box center [137, 156] width 81 height 12
paste input "4"
type input "40"
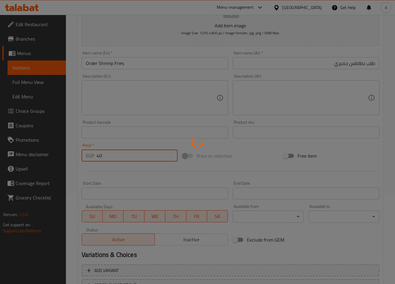
type input "0"
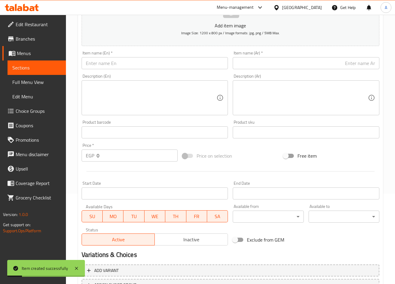
click at [260, 72] on div "Description (Ar) Description (Ar)" at bounding box center [305, 95] width 151 height 46
click at [271, 68] on input "text" at bounding box center [306, 63] width 147 height 12
paste input "طلب مسقعة باللحمة المفرومة"
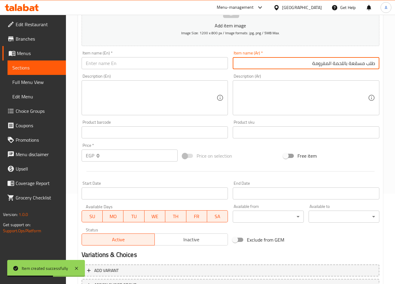
type input "طلب مسقعة باللحمة المفرومة"
click at [186, 60] on input "text" at bounding box center [155, 63] width 147 height 12
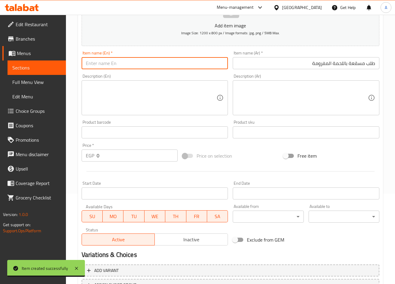
paste input "gambary fries"
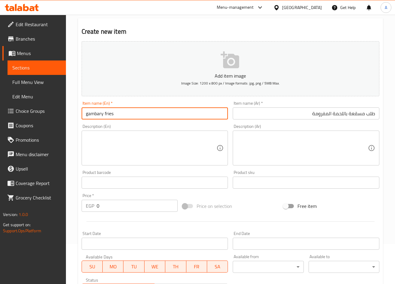
scroll to position [0, 0]
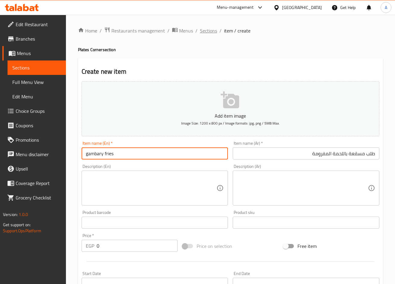
type input "gambary fries"
click at [202, 31] on span "Sections" at bounding box center [208, 30] width 17 height 7
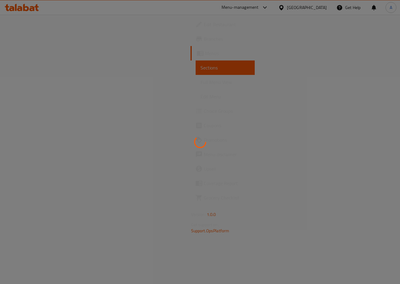
click at [272, 120] on div at bounding box center [200, 142] width 400 height 284
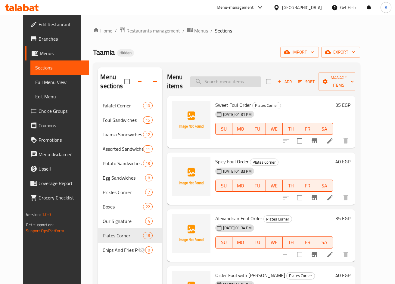
click at [250, 80] on input "search" at bounding box center [225, 81] width 71 height 11
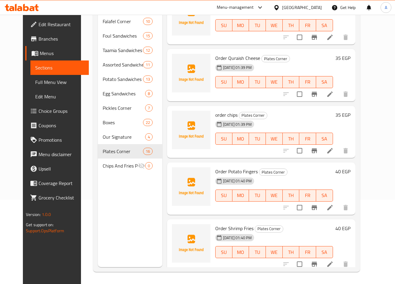
scroll to position [648, 0]
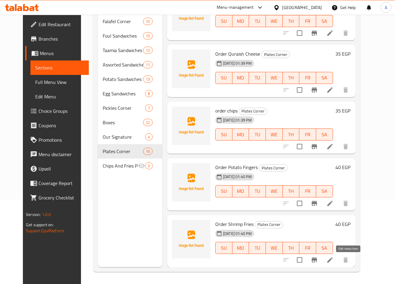
click at [333, 260] on icon at bounding box center [329, 259] width 5 height 5
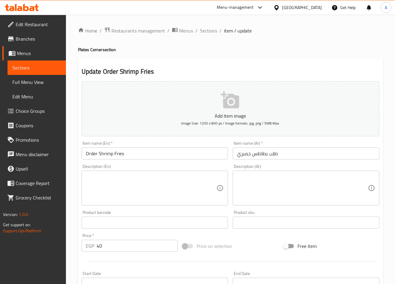
click at [98, 155] on input "Order Shrimp Fries" at bounding box center [155, 154] width 147 height 12
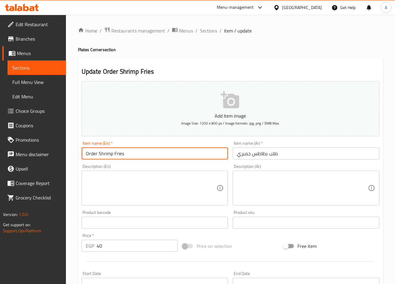
click at [101, 154] on input "Order Shrimp Fries" at bounding box center [155, 154] width 147 height 12
paste input "gambary fries"
click at [135, 156] on input "Order gambary fries Fries" at bounding box center [155, 154] width 147 height 12
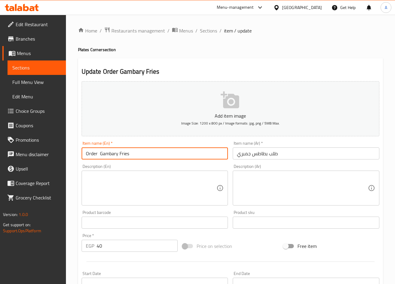
click at [135, 156] on input "Order Gambary Fries" at bounding box center [155, 154] width 147 height 12
type input "Order Gambary Fries"
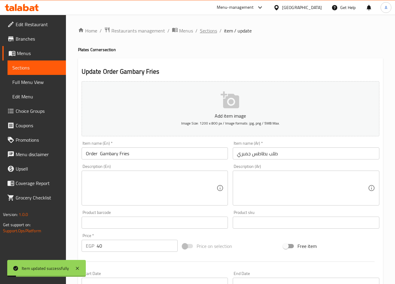
click at [210, 31] on span "Sections" at bounding box center [208, 30] width 17 height 7
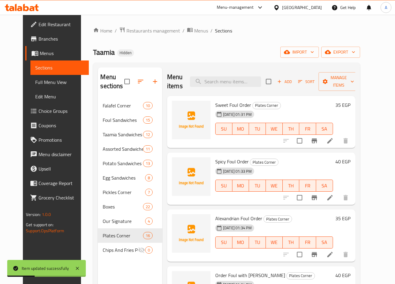
click at [239, 87] on div "Menu items Add Sort Manage items" at bounding box center [261, 81] width 188 height 29
click at [244, 82] on input "search" at bounding box center [225, 81] width 71 height 11
paste input "Potato Shrimp Packet"
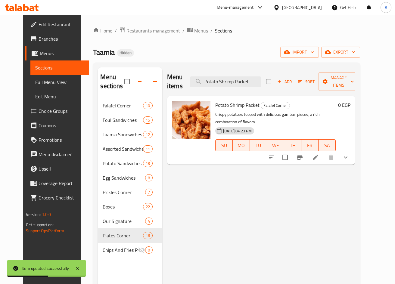
type input "Potato Shrimp Packet"
click at [324, 152] on li at bounding box center [315, 157] width 17 height 11
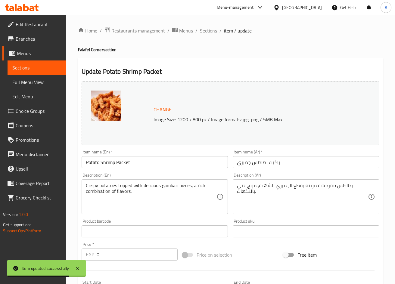
click at [107, 166] on input "Potato Shrimp Packet" at bounding box center [155, 162] width 147 height 12
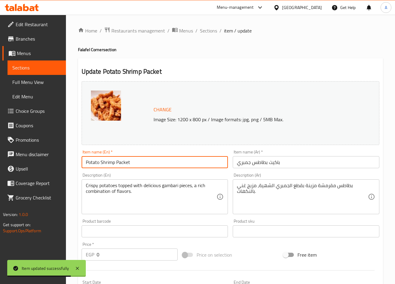
click at [108, 166] on input "Potato Shrimp Packet" at bounding box center [155, 162] width 147 height 12
paste input "gambary"
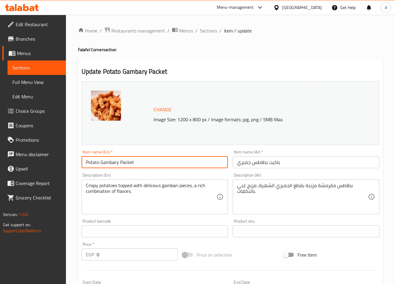
type input "Potato Gambary Packet"
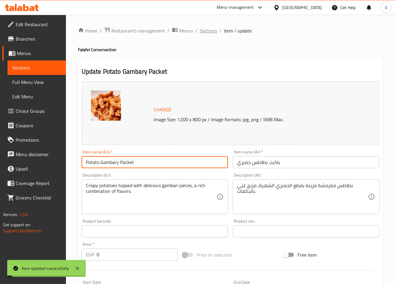
click at [207, 27] on span "Sections" at bounding box center [208, 30] width 17 height 7
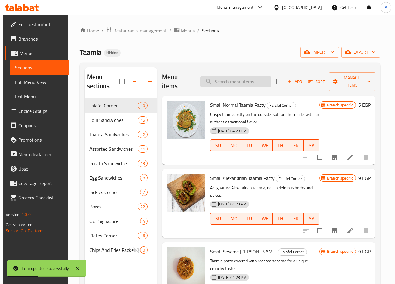
click at [243, 78] on input "search" at bounding box center [235, 81] width 71 height 11
paste input "Potatoes with Shrimp"
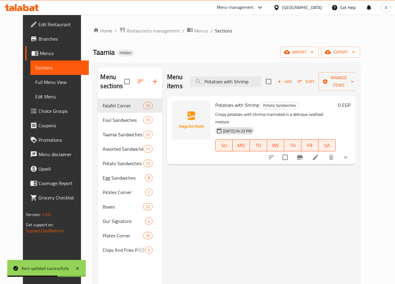
type input "Potatoes with Shrimp"
click at [319, 154] on icon at bounding box center [315, 157] width 7 height 7
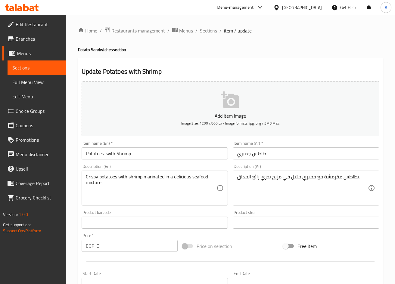
click at [207, 33] on span "Sections" at bounding box center [208, 30] width 17 height 7
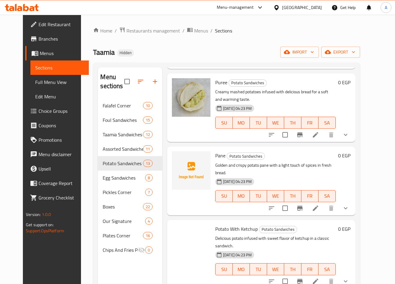
scroll to position [241, 0]
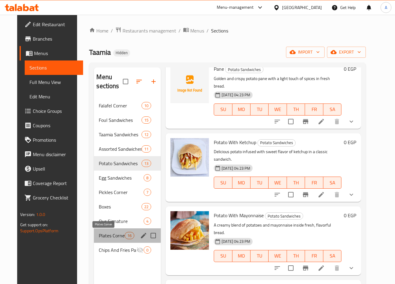
click at [108, 236] on span "Plates Corner" at bounding box center [112, 235] width 26 height 7
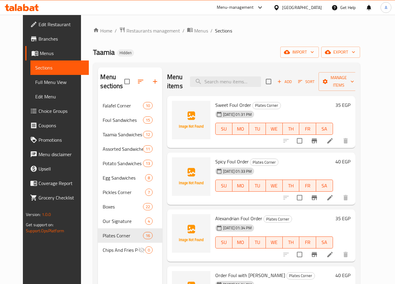
click at [295, 88] on div "Add Sort Manage items" at bounding box center [312, 81] width 93 height 19
click at [294, 86] on button "Add" at bounding box center [284, 81] width 19 height 9
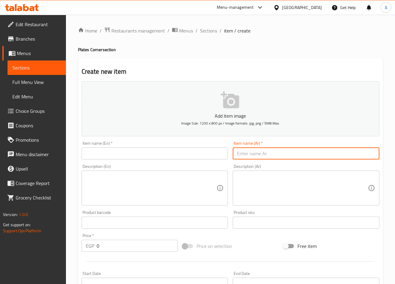
click at [303, 150] on input "text" at bounding box center [306, 154] width 147 height 12
paste input "طلب مسقعة باللحمة المفرومة"
type input "طلب مسقعة باللحمة المفرومة"
click at [167, 156] on input "text" at bounding box center [155, 154] width 147 height 12
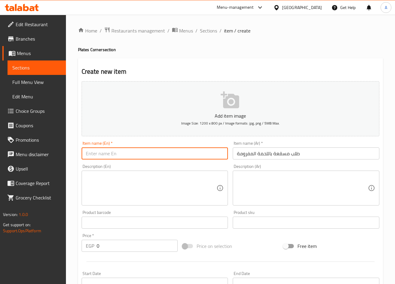
paste input "Order moussaka with minced meat"
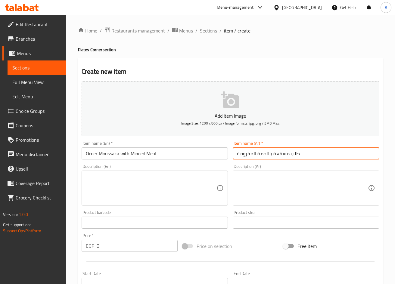
click at [284, 155] on input "طلب مسقعة باللحمة المفرومة" at bounding box center [306, 154] width 147 height 12
drag, startPoint x: 284, startPoint y: 155, endPoint x: 282, endPoint y: 125, distance: 29.9
click at [284, 155] on input "طلب مسقعة باللحمة المفرومة" at bounding box center [306, 154] width 147 height 12
click at [103, 154] on input "Order Moussaka with Minced Meat" at bounding box center [155, 154] width 147 height 12
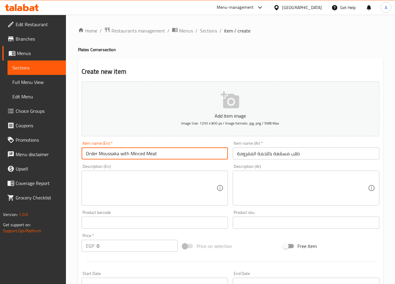
paste input "esakaa"
type input "Order Mesakaa with Minced Meat"
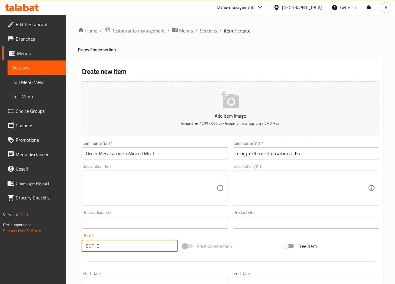
click at [113, 248] on input "0" at bounding box center [137, 246] width 81 height 12
paste input "45"
type input "45"
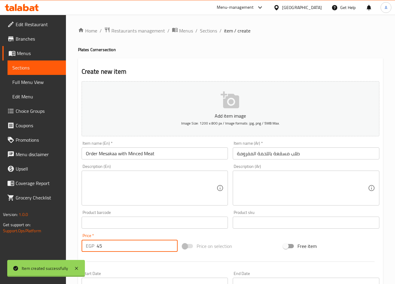
type input "0"
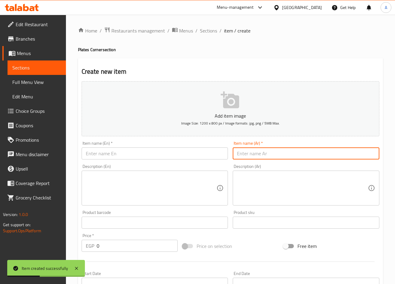
click at [281, 159] on input "text" at bounding box center [306, 154] width 147 height 12
paste input "طلب مسقعة بالسجق"
type input "طلب مسقعة بالسجق"
click at [197, 151] on input "text" at bounding box center [155, 154] width 147 height 12
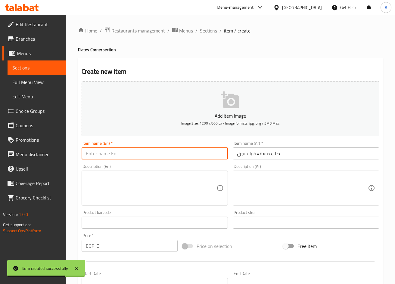
paste input "Order moussaka with sausage"
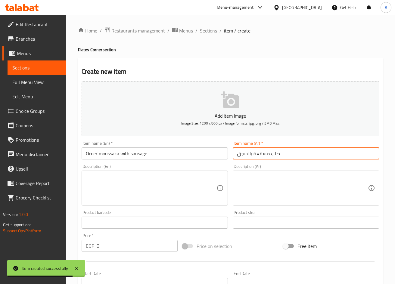
click at [256, 153] on input "طلب مسقعة بالسجق" at bounding box center [306, 154] width 147 height 12
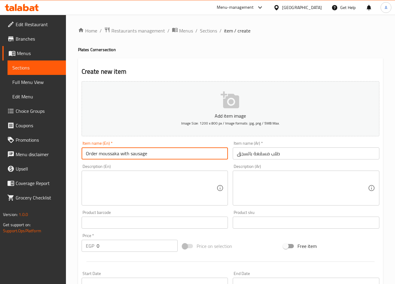
click at [107, 153] on input "Order moussaka with sausage" at bounding box center [155, 154] width 147 height 12
paste input "Mesakaa"
type input "Order Mesakaa with Sausage"
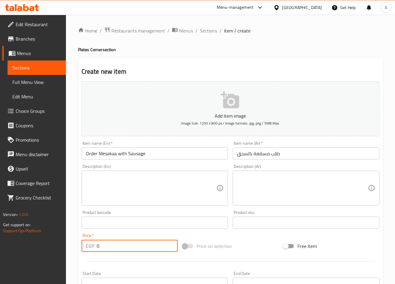
click at [117, 243] on input "0" at bounding box center [137, 246] width 81 height 12
paste input "45"
type input "45"
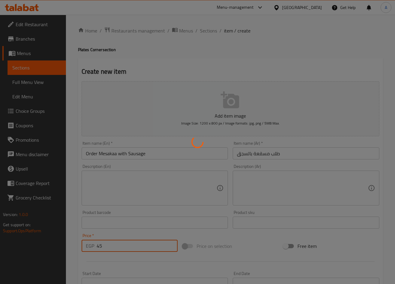
type input "0"
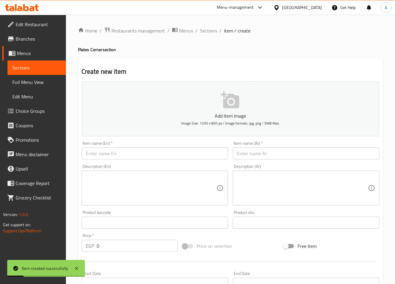
drag, startPoint x: 345, startPoint y: 145, endPoint x: 347, endPoint y: 154, distance: 9.3
click at [345, 147] on div "Item name (Ar)   * Item name (Ar) *" at bounding box center [306, 150] width 147 height 18
click at [347, 154] on input "text" at bounding box center [306, 154] width 147 height 12
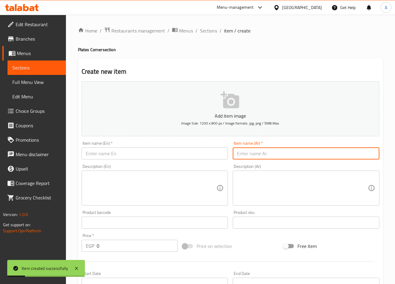
paste input "طلب مسقعة بالبسطرمة"
type input "طلب مسقعة بالبسطرمة"
click at [177, 160] on div "Item name (En)   * Item name (En) *" at bounding box center [154, 150] width 151 height 23
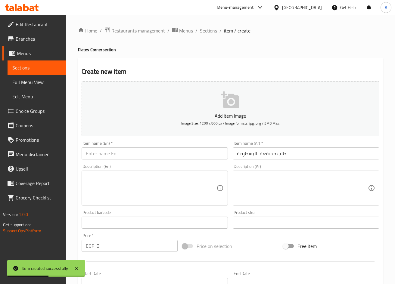
drag, startPoint x: 170, startPoint y: 155, endPoint x: 180, endPoint y: 131, distance: 26.0
click at [170, 155] on input "text" at bounding box center [155, 154] width 147 height 12
paste input "Order moussaka with pastrami"
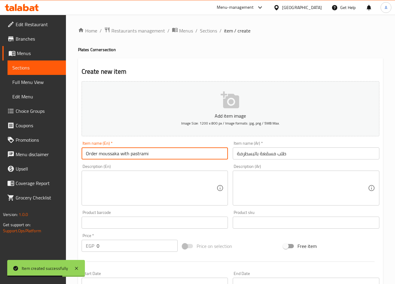
click at [116, 156] on input "Order moussaka with pastrami" at bounding box center [155, 154] width 147 height 12
paste input "Mesakaa"
click at [116, 156] on input "Order Mesakaawith Pastrami" at bounding box center [155, 154] width 147 height 12
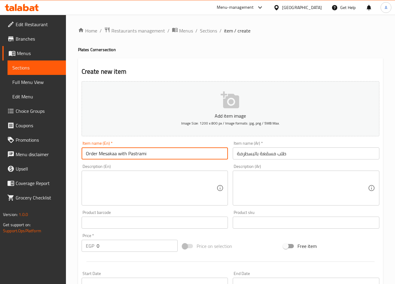
type input "Order Mesakaa with Pastrami"
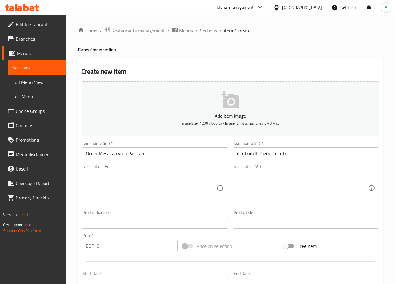
drag, startPoint x: 109, startPoint y: 243, endPoint x: 0, endPoint y: 233, distance: 109.4
click at [0, 233] on html "​ Menu-management Egypt Get Help A Edit Restaurant Branches Menus Sections Full…" at bounding box center [197, 142] width 395 height 284
paste input "5"
type input "50"
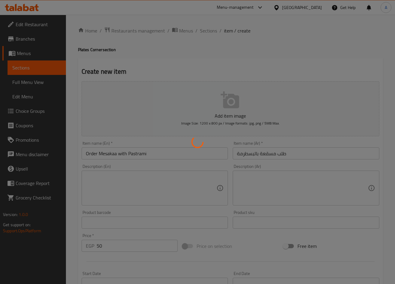
type input "0"
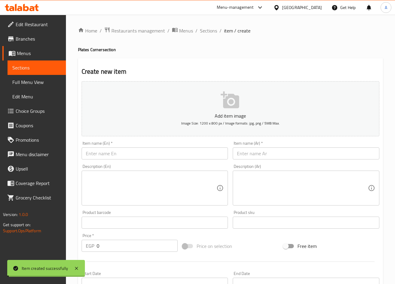
click at [294, 146] on div "Item name (Ar)   * Item name (Ar) *" at bounding box center [306, 150] width 147 height 18
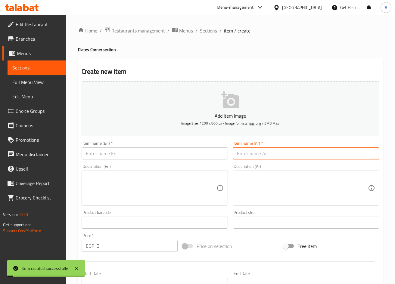
click at [298, 152] on input "text" at bounding box center [306, 154] width 147 height 12
paste input "طلب مسقعة بالسوسيس"
type input "طلب مسقعة بالسوسيس"
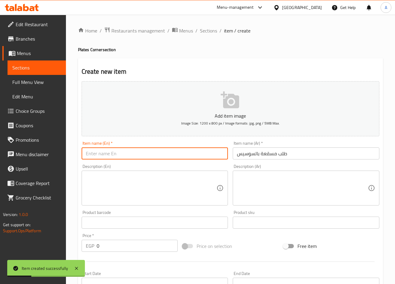
click at [153, 158] on input "text" at bounding box center [155, 154] width 147 height 12
paste input "Order moussaka with sausage"
click at [136, 156] on input "Order moussaka with sausage" at bounding box center [155, 154] width 147 height 12
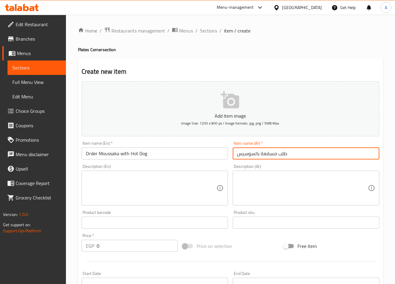
click at [272, 151] on input "طلب مسقعة بالسوسيس" at bounding box center [306, 154] width 147 height 12
click at [117, 156] on input "Order Moussaka with Hot Dog" at bounding box center [155, 154] width 147 height 12
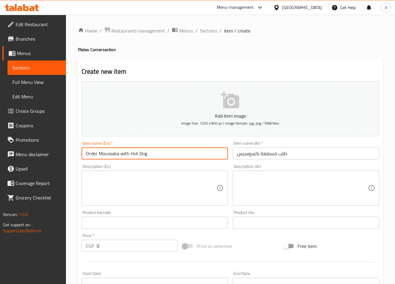
click at [117, 156] on input "Order Moussaka with Hot Dog" at bounding box center [155, 154] width 147 height 12
paste input "esakaa"
type input "Order Mesakaa with Hot Dog"
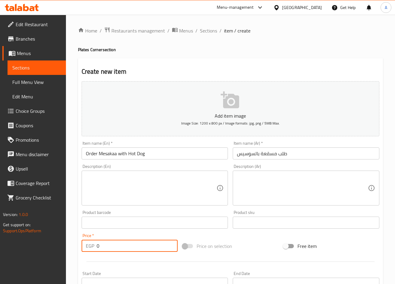
click at [113, 244] on input "0" at bounding box center [137, 246] width 81 height 12
paste input "45"
type input "45"
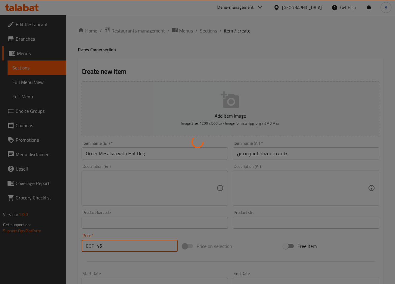
type input "0"
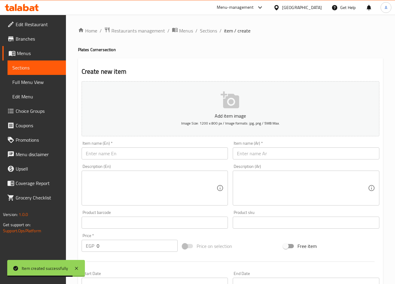
click at [353, 145] on div "Item name (Ar)   * Item name (Ar) *" at bounding box center [306, 150] width 147 height 18
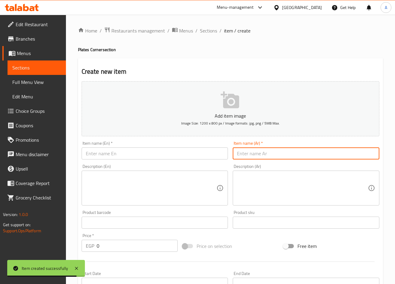
click at [360, 154] on input "text" at bounding box center [306, 154] width 147 height 12
paste input "طلب أو مليت"
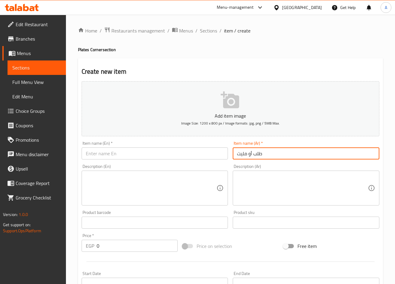
click at [246, 153] on input "طلب أو مليت" at bounding box center [306, 154] width 147 height 12
type input "طلب أومليت"
click at [200, 150] on input "text" at bounding box center [155, 154] width 147 height 12
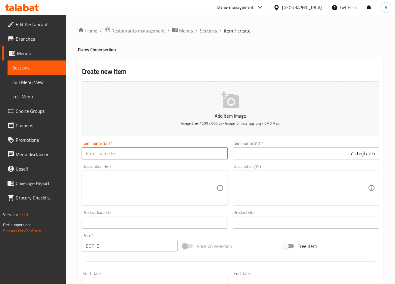
type input "P"
type input "Order Omlete"
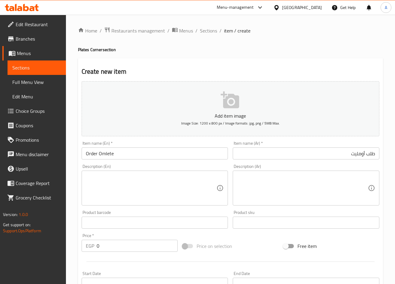
click at [115, 251] on input "0" at bounding box center [137, 246] width 81 height 12
paste input "35"
type input "35"
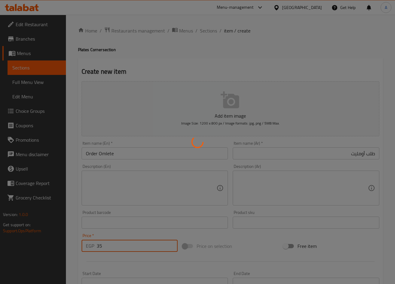
type input "0"
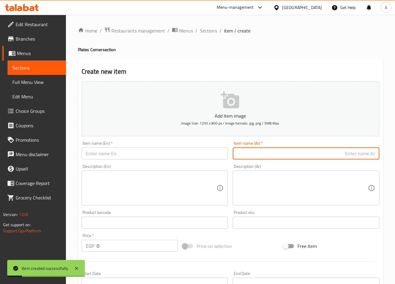
click at [357, 153] on input "text" at bounding box center [306, 154] width 147 height 12
paste input "طلب أومليت خضار"
type input "طلب أومليت خضار"
click at [161, 142] on div "Item name (En)   * Item name (En) *" at bounding box center [154, 150] width 151 height 23
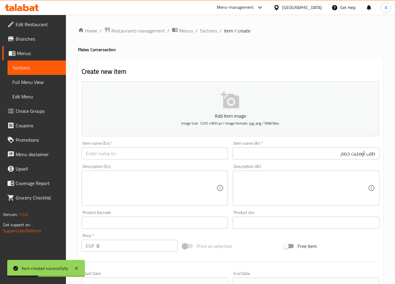
click at [162, 148] on input "text" at bounding box center [155, 154] width 147 height 12
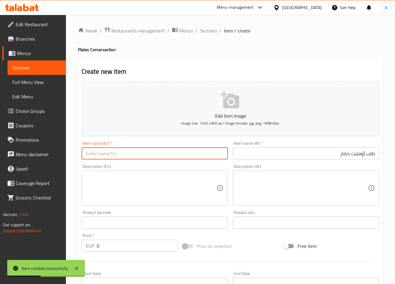
paste input "Vegetable omelet order"
type input "Vegetable Omelet Order"
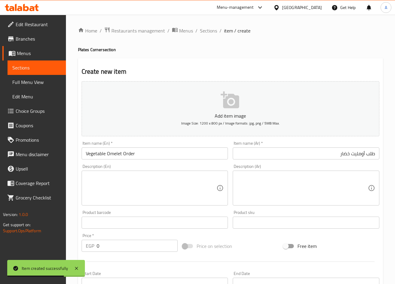
click at [144, 250] on input "0" at bounding box center [137, 246] width 81 height 12
paste input "35"
type input "35"
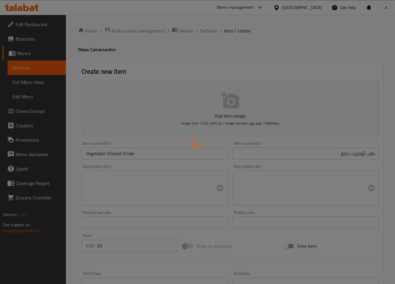
type input "0"
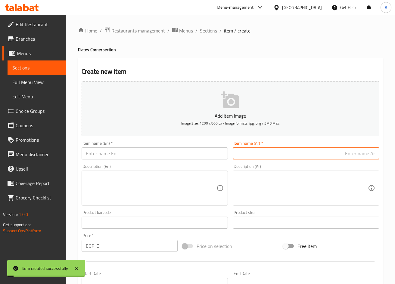
click at [256, 158] on input "text" at bounding box center [306, 154] width 147 height 12
paste input "طلب أو مليت رومي"
click at [343, 151] on input "طلب أو مليت رومي" at bounding box center [306, 154] width 147 height 12
type input "طلب أو مليت رومي"
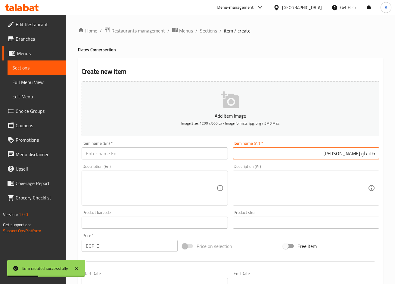
click at [144, 147] on div "Item name (En)   * Item name (En) *" at bounding box center [155, 150] width 147 height 18
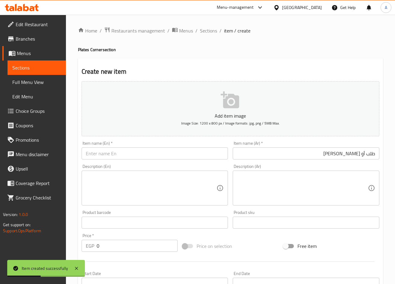
click at [145, 152] on input "text" at bounding box center [155, 154] width 147 height 12
paste input "Turkey omelet order"
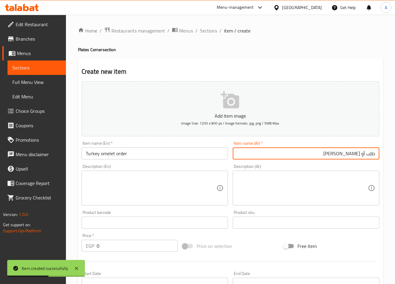
click at [338, 157] on input "طلب أو مليت رومي" at bounding box center [306, 154] width 147 height 12
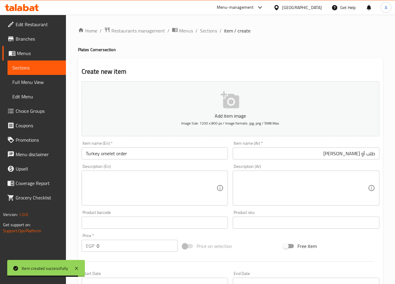
click at [87, 155] on input "Turkey omelet order" at bounding box center [155, 154] width 147 height 12
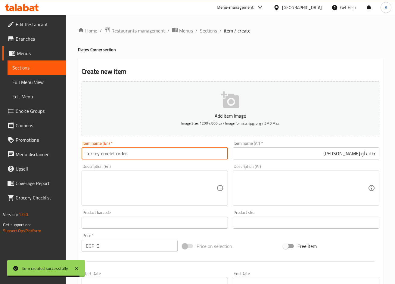
click at [87, 155] on input "Turkey omelet order" at bounding box center [155, 154] width 147 height 12
paste input "Roumi"
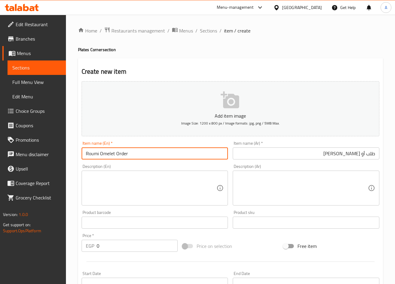
type input "Roumi Omelet Order"
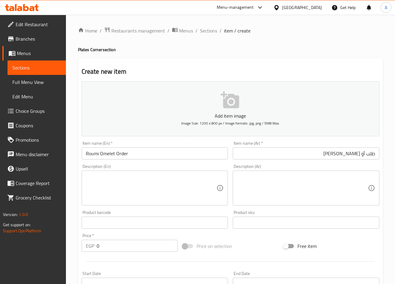
click at [100, 249] on input "0" at bounding box center [137, 246] width 81 height 12
paste input "4"
type input "40"
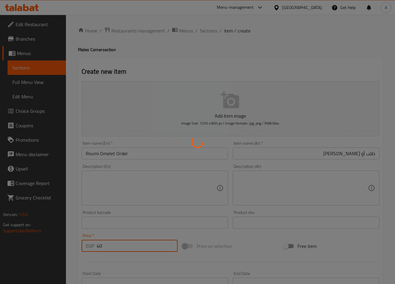
type input "0"
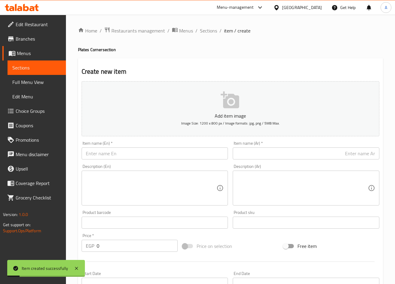
paste input "طلب أو مليت بسطرمة"
drag, startPoint x: 289, startPoint y: 157, endPoint x: 327, endPoint y: 158, distance: 38.3
click at [289, 157] on input "text" at bounding box center [306, 154] width 147 height 12
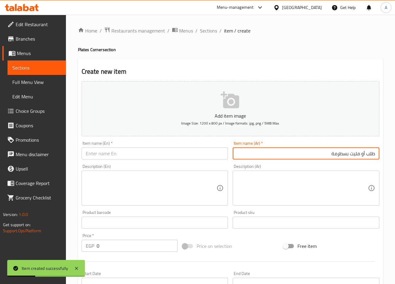
click at [359, 153] on input "طلب أو مليت بسطرمة" at bounding box center [306, 154] width 147 height 12
type input "طلب أومليت بسطرمة"
click at [186, 160] on div "Item name (En)   * Item name (En) *" at bounding box center [154, 150] width 151 height 23
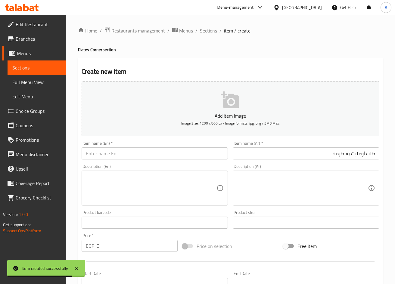
click at [196, 152] on input "text" at bounding box center [155, 154] width 147 height 12
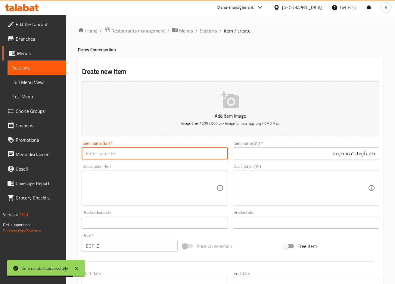
paste input "Order a pastrami omelet"
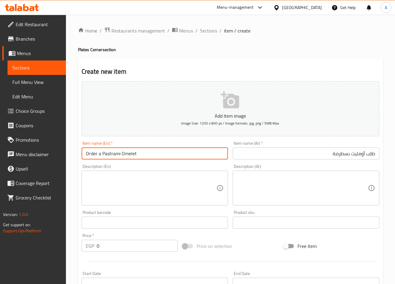
type input "Order a Pastrami Omelet"
click at [129, 242] on input "0" at bounding box center [137, 246] width 81 height 12
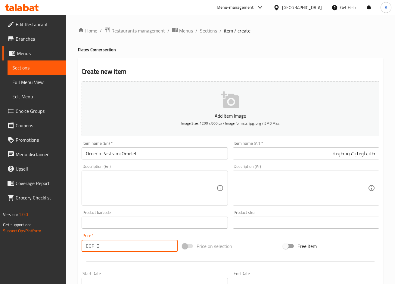
click at [130, 243] on input "0" at bounding box center [137, 246] width 81 height 12
paste input "45"
type input "45"
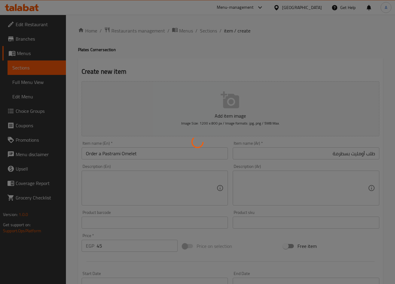
type input "0"
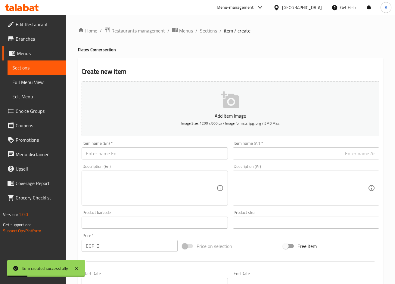
click at [366, 156] on input "text" at bounding box center [306, 154] width 147 height 12
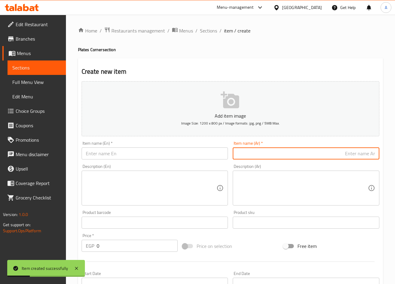
paste input "طلب بيتزا الشبراوي"
type input "طلب بيتزا الشبراوي"
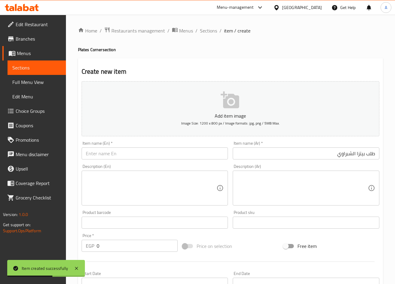
click at [195, 162] on div "Description (En) Description (En)" at bounding box center [154, 185] width 151 height 46
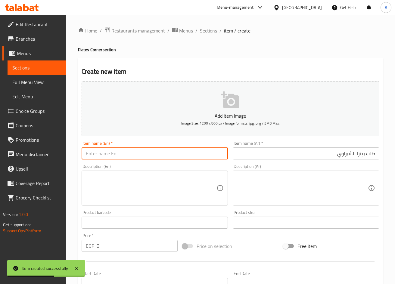
click at [197, 152] on input "text" at bounding box center [155, 154] width 147 height 12
paste input "Order El Shabrawy Pizza"
type input "Order El Shabrawy Pizza"
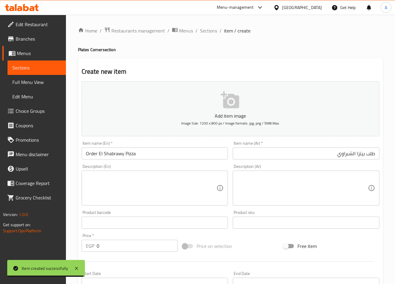
click at [137, 251] on input "0" at bounding box center [137, 246] width 81 height 12
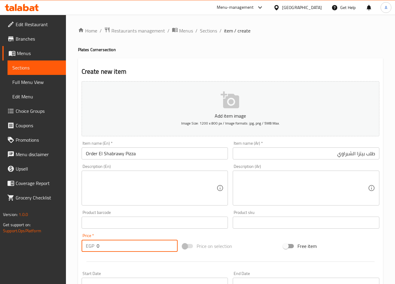
paste input "45"
type input "45"
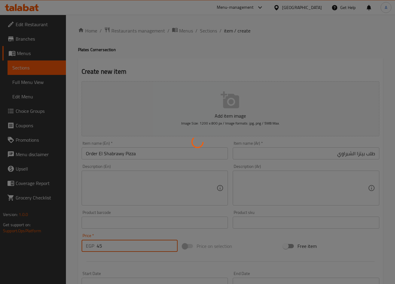
type input "0"
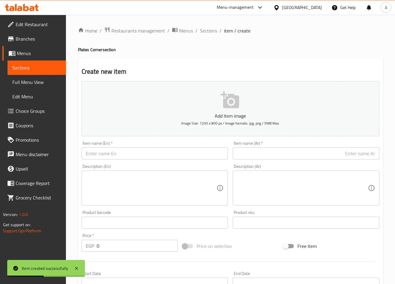
click at [351, 153] on input "text" at bounding box center [306, 154] width 147 height 12
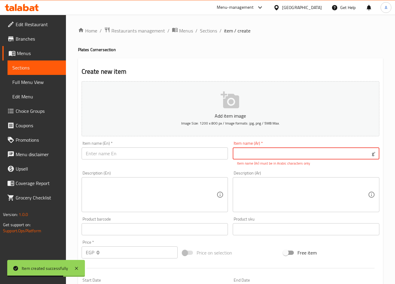
type input "'"
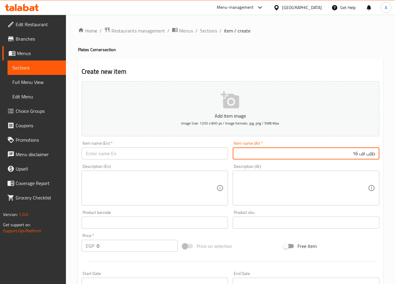
type input "طلب اف 16"
click at [144, 156] on input "text" at bounding box center [155, 154] width 147 height 12
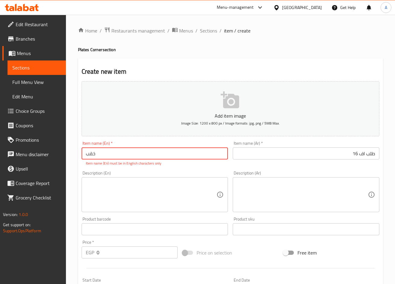
type input "خقبث"
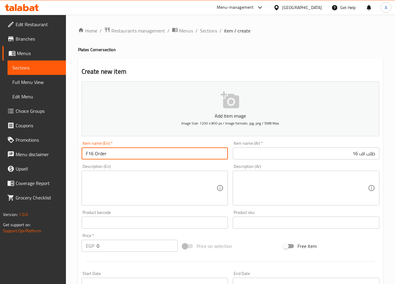
type input "F16 Order"
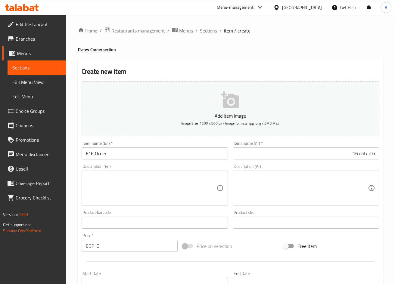
click at [123, 250] on input "0" at bounding box center [137, 246] width 81 height 12
paste input "5"
type input "50"
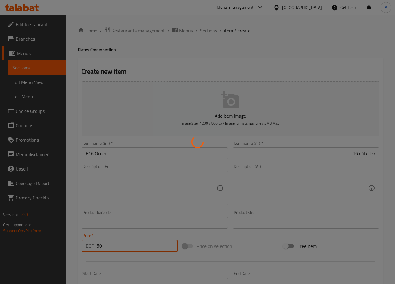
type input "0"
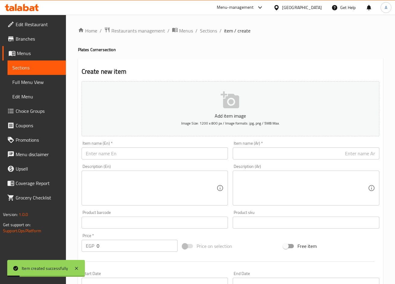
click at [347, 148] on input "text" at bounding box center [306, 154] width 147 height 12
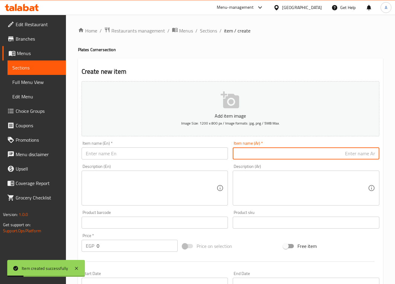
paste input "طلب بيض مسلوق"
type input "طلب بيض مسلوق"
drag, startPoint x: 182, startPoint y: 138, endPoint x: 184, endPoint y: 146, distance: 8.6
click at [183, 145] on div "Add item image Image Size: 1200 x 800 px / Image formats: jpg, png / 5MB Max. I…" at bounding box center [230, 209] width 303 height 260
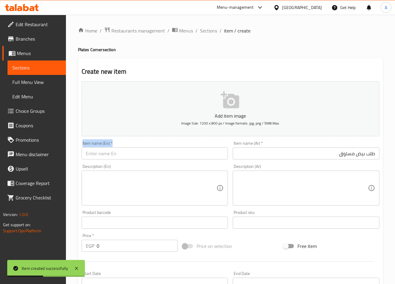
click at [184, 146] on div "Item name (En)   * Item name (En) *" at bounding box center [155, 150] width 147 height 18
click at [183, 152] on input "text" at bounding box center [155, 154] width 147 height 12
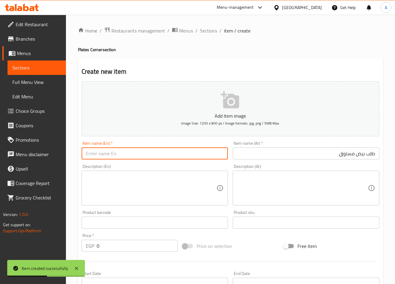
paste
type input "Order Boiled Eggs"
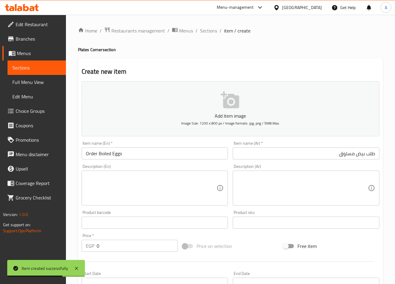
click at [188, 168] on div "Description (En) Description (En)" at bounding box center [155, 184] width 147 height 41
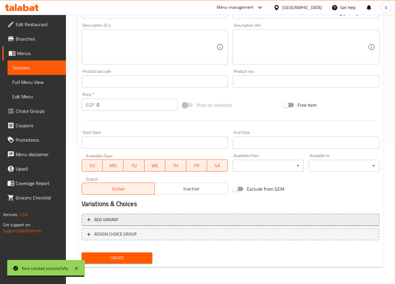
click at [278, 218] on span "Add variant" at bounding box center [230, 220] width 287 height 8
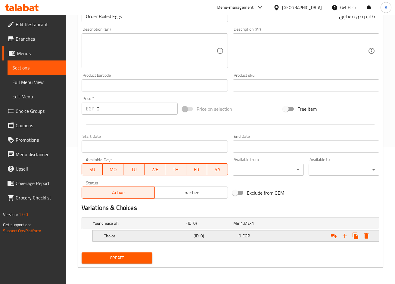
click at [344, 239] on icon "Expand" at bounding box center [344, 235] width 7 height 7
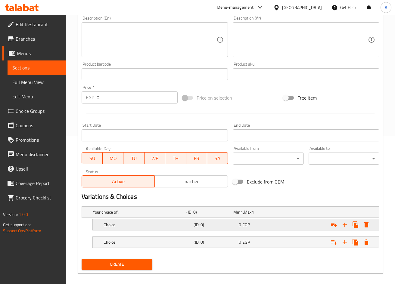
scroll to position [155, 0]
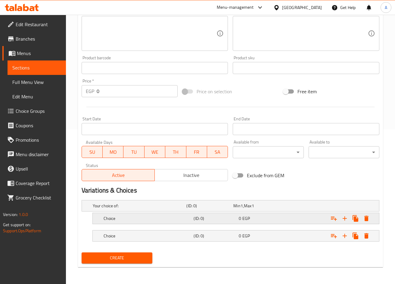
click at [230, 241] on div "Choice (ID: 0) 0 EGP" at bounding box center [237, 235] width 271 height 13
click at [232, 228] on nav at bounding box center [231, 227] width 298 height 5
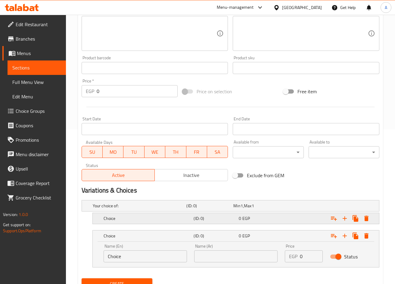
click at [240, 224] on div "Choice (ID: 0) 0 EGP" at bounding box center [237, 218] width 271 height 13
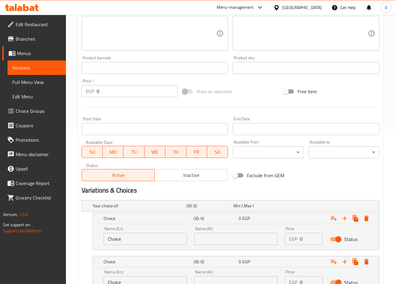
click at [146, 230] on div "Name (En) Choice Name (En)" at bounding box center [145, 236] width 83 height 18
click at [157, 239] on input "Choice" at bounding box center [145, 239] width 83 height 12
click at [153, 239] on input "Choice" at bounding box center [145, 239] width 83 height 12
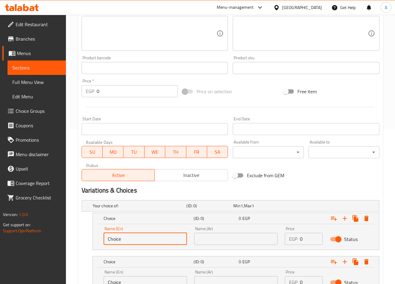
type input "D"
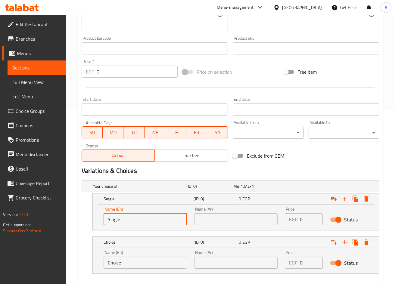
scroll to position [185, 0]
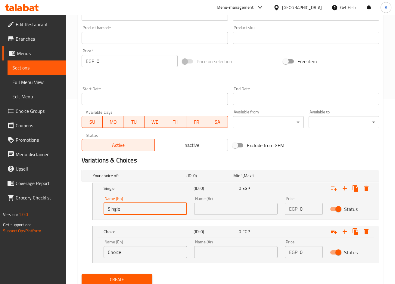
type input "Single"
click at [150, 255] on input "Choice" at bounding box center [145, 252] width 83 height 12
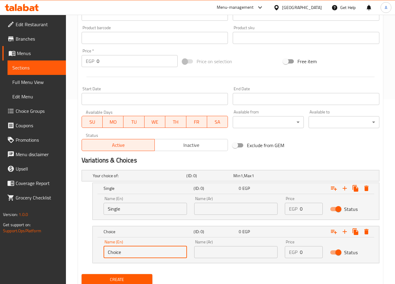
click at [150, 255] on input "Choice" at bounding box center [145, 252] width 83 height 12
type input "Douable"
click at [236, 213] on input "text" at bounding box center [235, 209] width 83 height 12
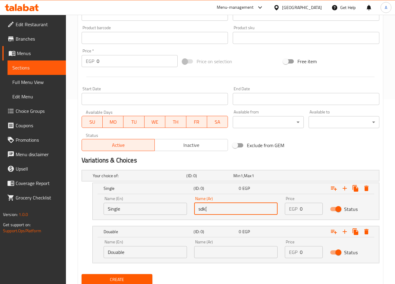
type input "sdk"
type input "سينجل"
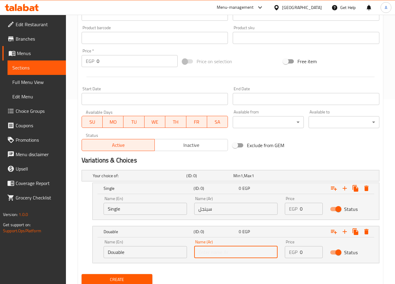
click at [242, 249] on input "text" at bounding box center [235, 252] width 83 height 12
type input "دوبل"
click at [311, 210] on input "0" at bounding box center [311, 209] width 23 height 12
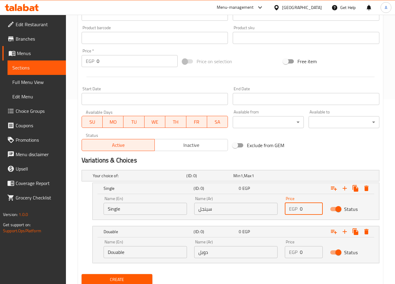
click at [311, 210] on input "0" at bounding box center [311, 209] width 23 height 12
type input "20"
click at [303, 253] on input "0" at bounding box center [311, 252] width 23 height 12
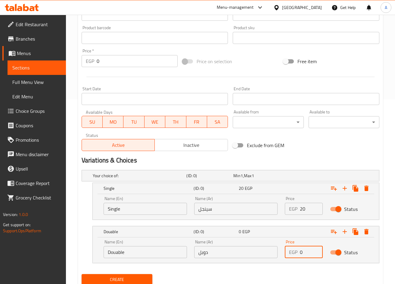
click at [303, 253] on input "0" at bounding box center [311, 252] width 23 height 12
type input "30"
drag, startPoint x: 137, startPoint y: 275, endPoint x: 142, endPoint y: 277, distance: 6.0
click at [137, 275] on button "Create" at bounding box center [117, 279] width 71 height 11
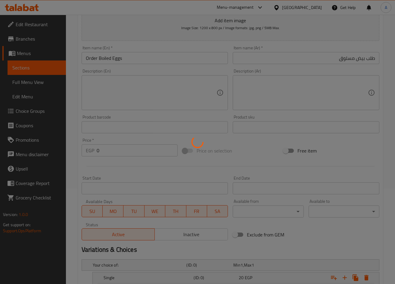
scroll to position [4, 0]
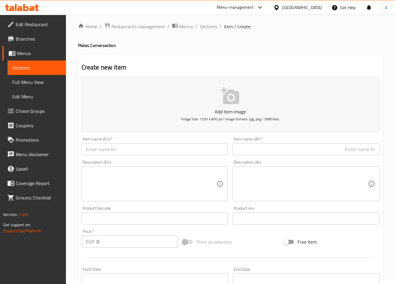
click at [237, 42] on div "Home / Restaurants management / Menus / Sections / item / create Plates Corner …" at bounding box center [230, 249] width 305 height 452
click at [213, 26] on span "Sections" at bounding box center [208, 26] width 17 height 7
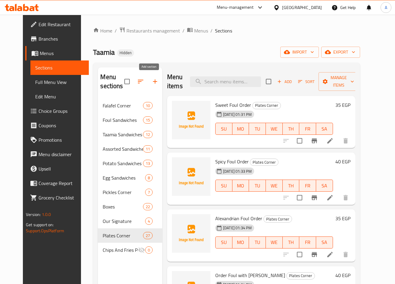
click at [154, 81] on button "button" at bounding box center [155, 81] width 14 height 14
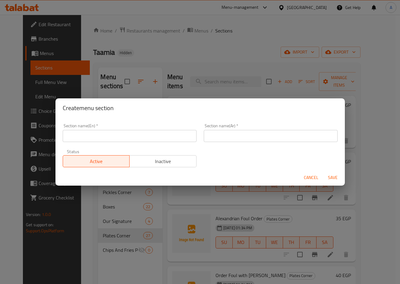
drag, startPoint x: 151, startPoint y: 151, endPoint x: 159, endPoint y: 136, distance: 16.7
click at [153, 148] on div "Status Active Inactive" at bounding box center [129, 158] width 141 height 25
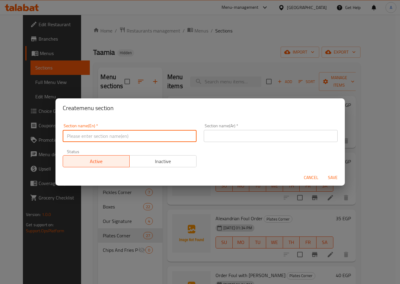
click at [159, 136] on input "text" at bounding box center [130, 136] width 134 height 12
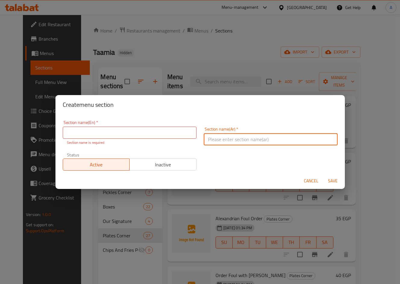
click at [257, 136] on input "text" at bounding box center [271, 139] width 134 height 12
click at [329, 139] on input "ركن البريك فاست" at bounding box center [271, 139] width 134 height 12
type input "جديد ركن البريك فاست"
click at [144, 125] on div "Section name(En)   * Section name(En) * Section name is required" at bounding box center [130, 132] width 134 height 25
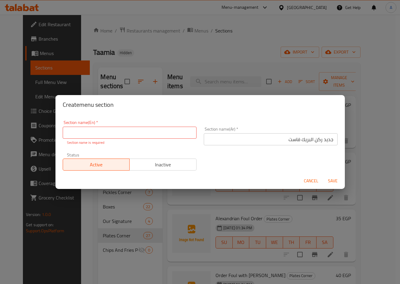
click at [146, 130] on input "text" at bounding box center [130, 133] width 134 height 12
type input "New Breakfast Corner"
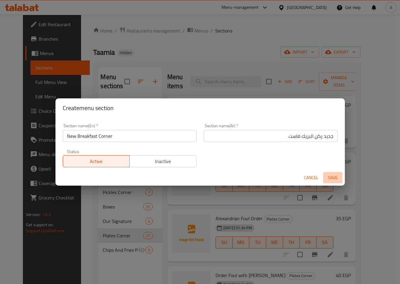
click at [331, 182] on button "Save" at bounding box center [332, 177] width 19 height 11
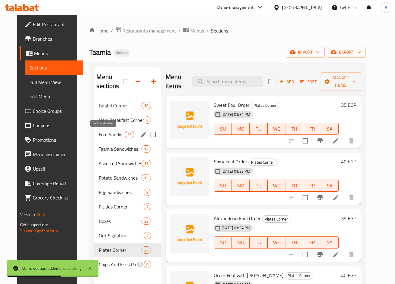
click at [106, 121] on span "New Breakfast Corner" at bounding box center [121, 120] width 45 height 7
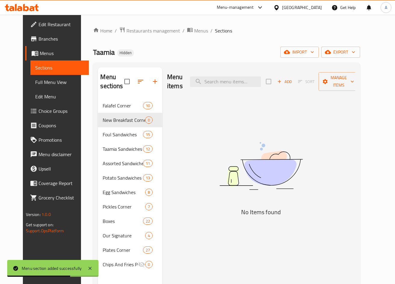
click at [294, 77] on button "Add" at bounding box center [284, 81] width 19 height 9
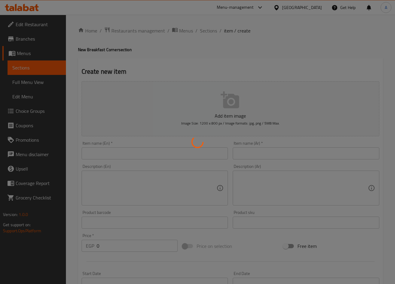
click at [308, 150] on div at bounding box center [197, 142] width 395 height 284
click at [305, 159] on div at bounding box center [197, 142] width 395 height 284
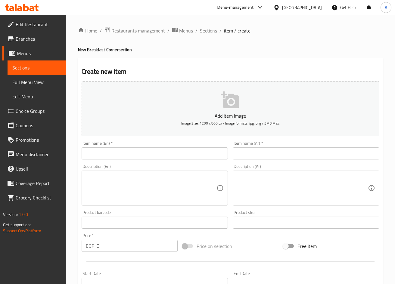
click at [278, 146] on div "Item name (Ar)   * Item name (Ar) *" at bounding box center [306, 150] width 147 height 18
click at [282, 152] on input "text" at bounding box center [306, 154] width 147 height 12
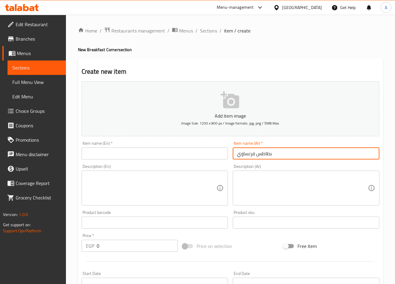
drag, startPoint x: 193, startPoint y: 157, endPoint x: 203, endPoint y: 159, distance: 9.8
click at [194, 157] on input "text" at bounding box center [155, 154] width 147 height 12
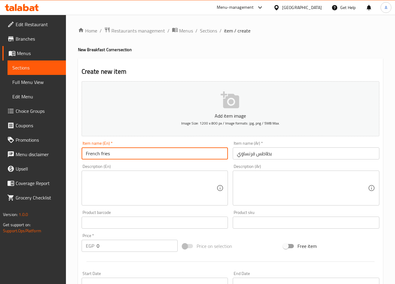
click at [241, 158] on input "بطاطس فرنساوي" at bounding box center [306, 154] width 147 height 12
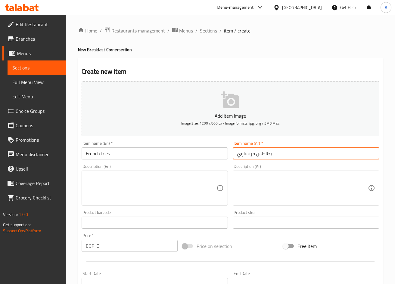
drag, startPoint x: 241, startPoint y: 158, endPoint x: 244, endPoint y: 150, distance: 8.8
click at [241, 158] on input "بطاطس فرنساوي" at bounding box center [306, 154] width 147 height 12
click at [250, 154] on input "بطاطس فرنساوي" at bounding box center [306, 154] width 147 height 12
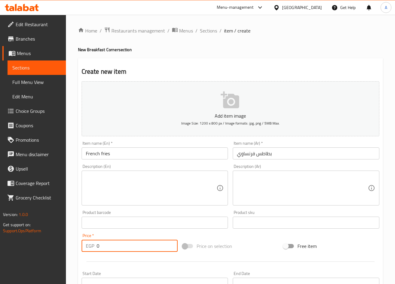
click at [138, 244] on input "0" at bounding box center [137, 246] width 81 height 12
click at [144, 163] on div "Description (En) Description (En)" at bounding box center [154, 185] width 151 height 46
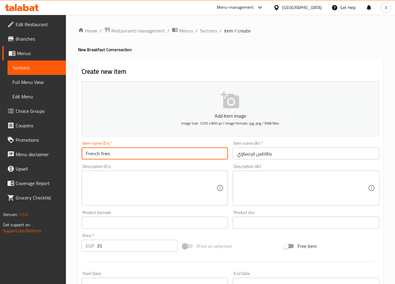
click at [145, 159] on input "French fries" at bounding box center [155, 154] width 147 height 12
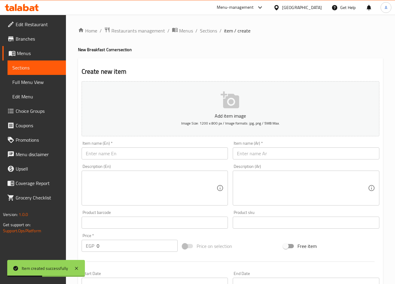
click at [368, 150] on input "text" at bounding box center [306, 154] width 147 height 12
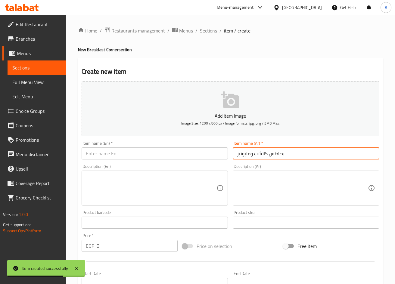
click at [168, 163] on div "Description (En) Description (En)" at bounding box center [154, 185] width 151 height 46
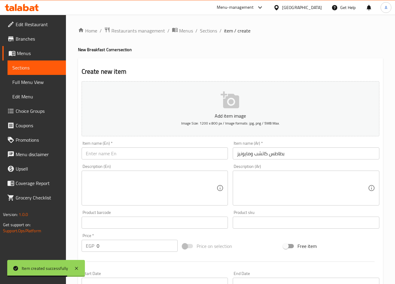
click at [170, 154] on input "text" at bounding box center [155, 154] width 147 height 12
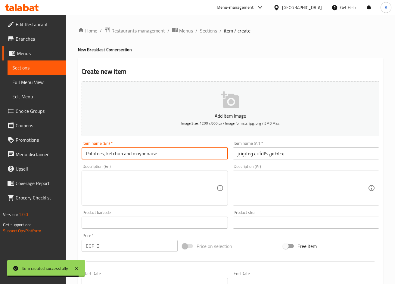
click at [187, 154] on input "Potatoes, ketchup and mayonnaise" at bounding box center [155, 154] width 147 height 12
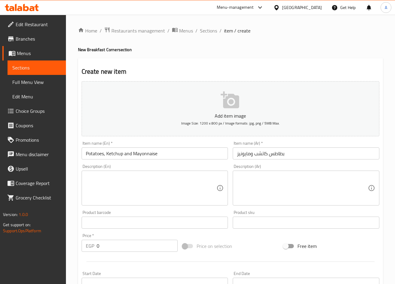
click at [126, 229] on div "Product barcode Product barcode" at bounding box center [154, 219] width 151 height 23
click at [126, 247] on input "0" at bounding box center [137, 246] width 81 height 12
click at [122, 242] on input "0" at bounding box center [137, 246] width 81 height 12
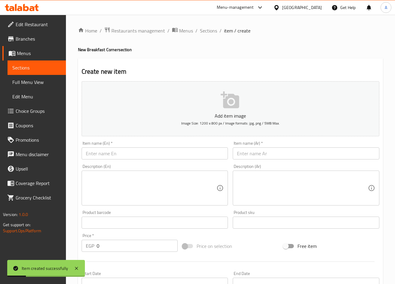
click at [301, 163] on div "Description (Ar) Description (Ar)" at bounding box center [305, 185] width 151 height 46
click at [303, 154] on input "text" at bounding box center [306, 154] width 147 height 12
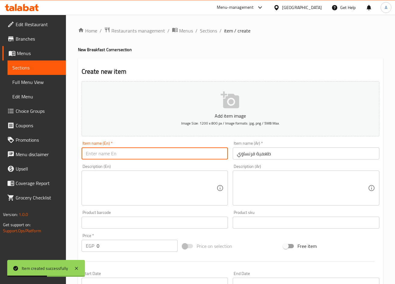
drag, startPoint x: 195, startPoint y: 153, endPoint x: 238, endPoint y: 156, distance: 42.3
click at [195, 153] on input "text" at bounding box center [155, 154] width 147 height 12
click at [262, 158] on input "طعمية فرنساوي" at bounding box center [306, 154] width 147 height 12
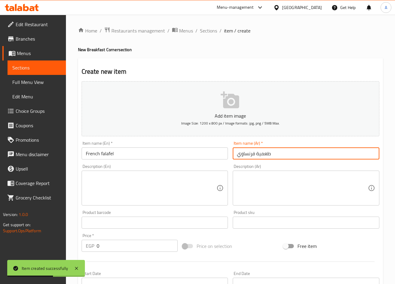
click at [262, 158] on input "طعمية فرنساوي" at bounding box center [306, 154] width 147 height 12
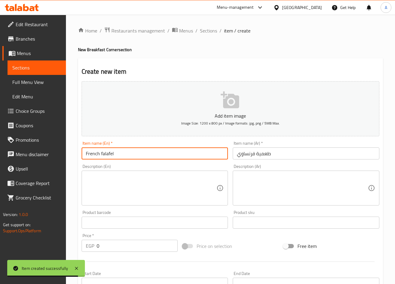
click at [103, 156] on input "French falafel" at bounding box center [155, 154] width 147 height 12
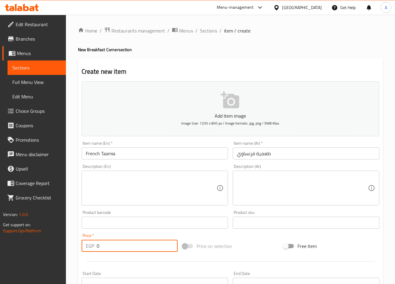
click at [160, 244] on input "0" at bounding box center [137, 246] width 81 height 12
click at [161, 244] on input "0" at bounding box center [137, 246] width 81 height 12
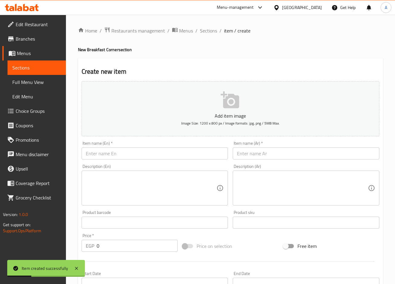
drag, startPoint x: 308, startPoint y: 163, endPoint x: 308, endPoint y: 160, distance: 3.3
click at [308, 163] on div "Description (Ar) Description (Ar)" at bounding box center [305, 185] width 151 height 46
click at [308, 160] on div "Item name (Ar)   * Item name (Ar) *" at bounding box center [305, 150] width 151 height 23
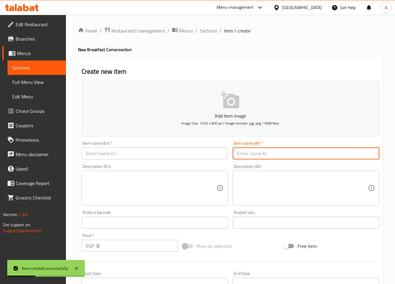
click at [309, 157] on input "text" at bounding box center [306, 154] width 147 height 12
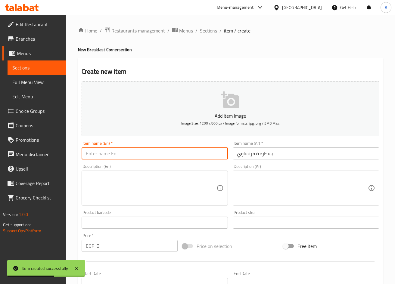
click at [192, 157] on input "text" at bounding box center [155, 154] width 147 height 12
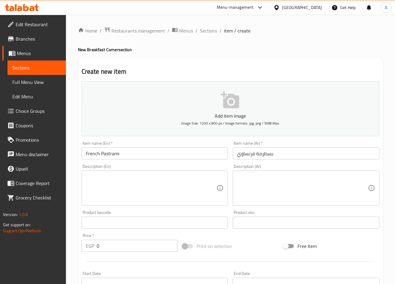
click at [113, 243] on input "0" at bounding box center [137, 246] width 81 height 12
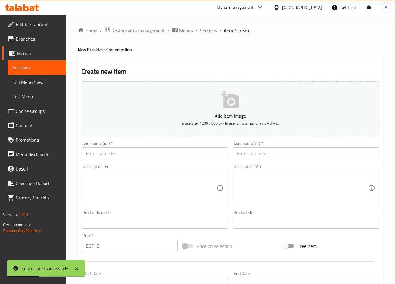
click at [281, 157] on input "text" at bounding box center [306, 154] width 147 height 12
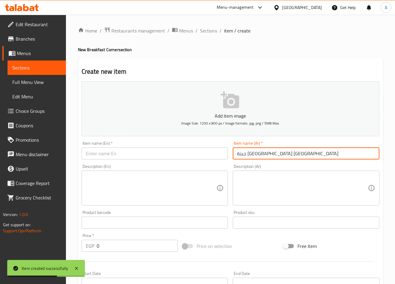
click at [178, 154] on input "text" at bounding box center [155, 154] width 147 height 12
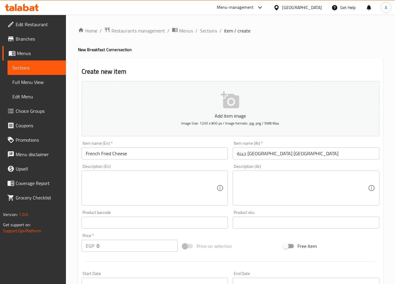
click at [103, 247] on input "0" at bounding box center [137, 246] width 81 height 12
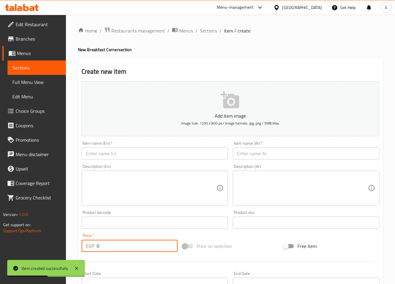
click at [350, 155] on input "text" at bounding box center [306, 154] width 147 height 12
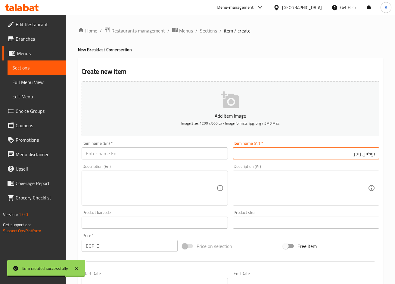
click at [376, 152] on input "بوكس زنجر" at bounding box center [306, 154] width 147 height 12
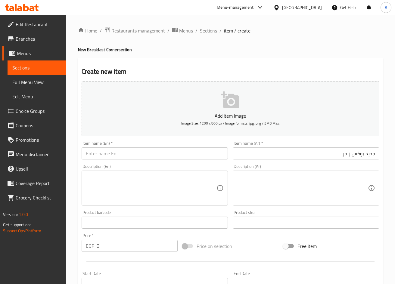
click at [148, 238] on div "Price   * EGP 0 Price *" at bounding box center [130, 243] width 96 height 18
click at [143, 240] on input "0" at bounding box center [137, 246] width 81 height 12
click at [352, 188] on textarea at bounding box center [302, 188] width 131 height 29
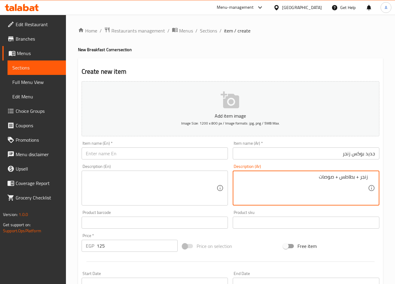
click at [359, 154] on input "جديد بوكس زنجر" at bounding box center [306, 154] width 147 height 12
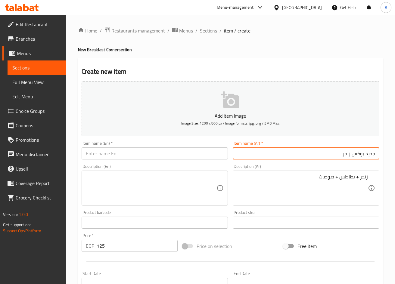
click at [359, 154] on input "جديد بوكس زنجر" at bounding box center [306, 154] width 147 height 12
click at [207, 156] on input "text" at bounding box center [155, 154] width 147 height 12
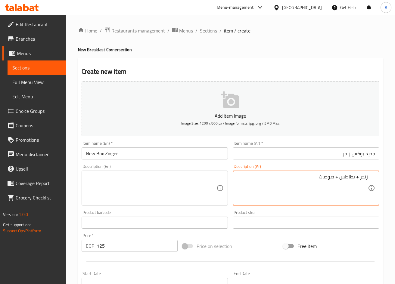
click at [154, 193] on textarea at bounding box center [151, 188] width 131 height 29
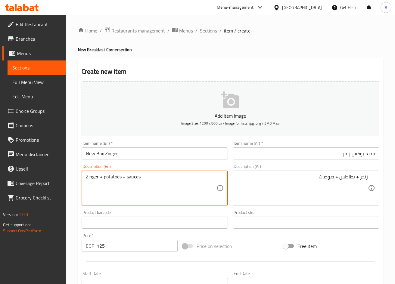
click at [114, 180] on textarea "Zinger + potatoes + sauces" at bounding box center [151, 188] width 131 height 29
click at [106, 176] on textarea "Zinger + potatoes + sauces" at bounding box center [151, 188] width 131 height 29
drag, startPoint x: 104, startPoint y: 176, endPoint x: 101, endPoint y: 177, distance: 3.7
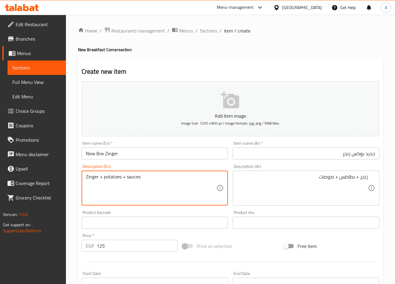
click at [101, 177] on textarea "Zinger + potatoes + sauces" at bounding box center [151, 188] width 131 height 29
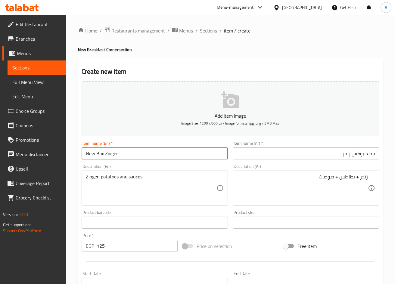
click at [188, 156] on input "New Box Zinger" at bounding box center [155, 154] width 147 height 12
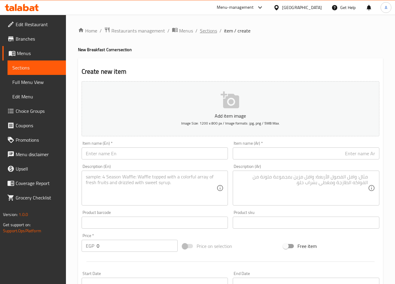
click at [209, 33] on span "Sections" at bounding box center [208, 30] width 17 height 7
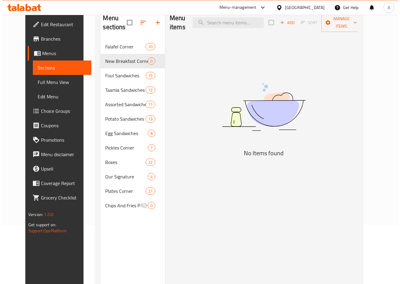
scroll to position [60, 0]
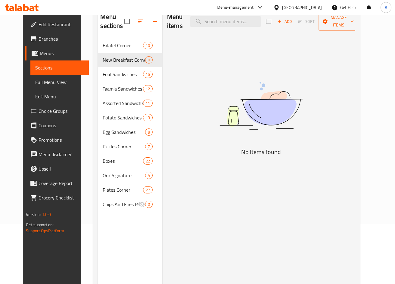
click at [294, 40] on div "Menu items Add Sort Manage items No Items found" at bounding box center [258, 149] width 193 height 284
click at [137, 23] on icon "button" at bounding box center [140, 21] width 7 height 7
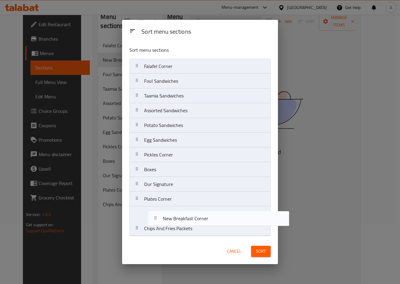
drag, startPoint x: 168, startPoint y: 84, endPoint x: 187, endPoint y: 223, distance: 140.7
click at [187, 223] on nav "Falafel Corner New Breakfast Corner Foul Sandwiches Taamia Sandwiches Assorted …" at bounding box center [199, 148] width 141 height 178
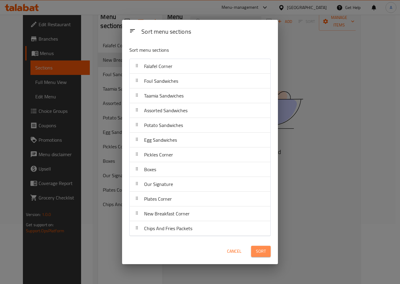
click at [255, 252] on button "Sort" at bounding box center [261, 251] width 20 height 11
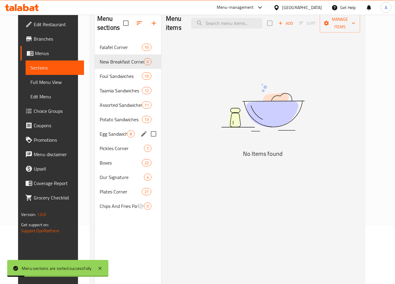
scroll to position [84, 0]
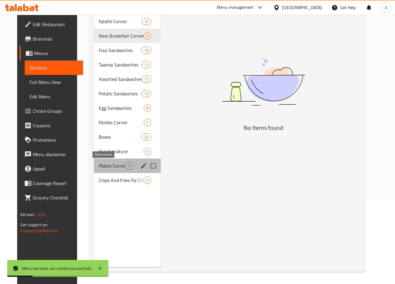
click at [111, 166] on span "Plates Corner" at bounding box center [112, 165] width 26 height 7
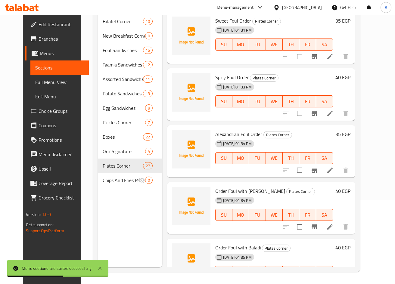
drag, startPoint x: 108, startPoint y: 193, endPoint x: 112, endPoint y: 186, distance: 8.1
click at [108, 193] on div "Menu sections Falafel Corner 10 New Breakfast Corner 0 Foul Sandwiches 15 Taami…" at bounding box center [130, 125] width 64 height 284
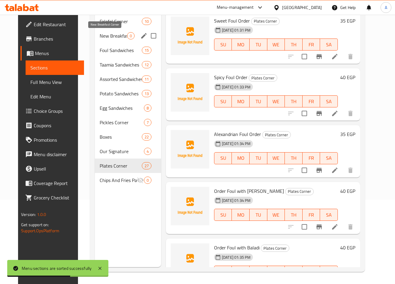
click at [110, 37] on span "New Breakfast Corner" at bounding box center [113, 35] width 27 height 7
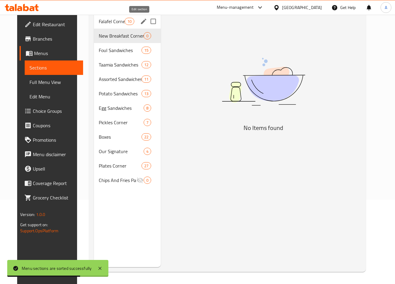
scroll to position [24, 0]
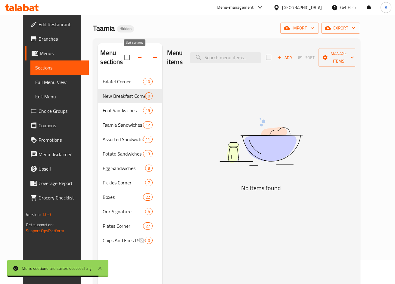
click at [137, 61] on icon "button" at bounding box center [140, 57] width 7 height 7
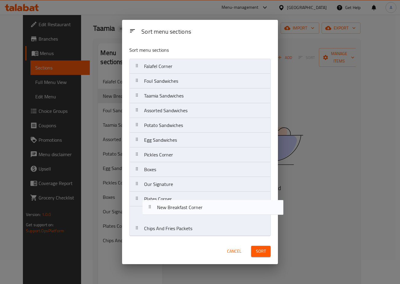
drag, startPoint x: 155, startPoint y: 82, endPoint x: 167, endPoint y: 214, distance: 133.0
click at [168, 214] on nav "Falafel Corner New Breakfast Corner Foul Sandwiches Taamia Sandwiches Assorted …" at bounding box center [199, 148] width 141 height 178
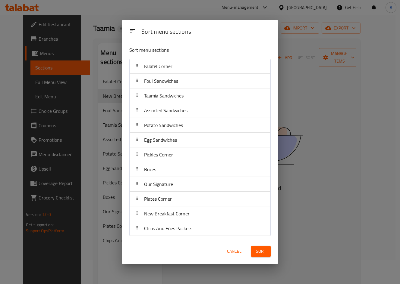
drag, startPoint x: 250, startPoint y: 252, endPoint x: 256, endPoint y: 252, distance: 5.7
click at [256, 252] on div "Sort" at bounding box center [260, 251] width 27 height 18
click at [257, 252] on span "Sort" at bounding box center [261, 252] width 10 height 8
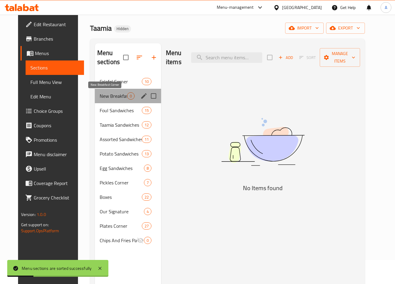
click at [113, 99] on span "New Breakfast Corner" at bounding box center [113, 95] width 27 height 7
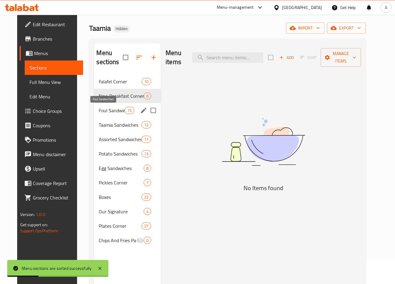
drag, startPoint x: 113, startPoint y: 108, endPoint x: 115, endPoint y: 105, distance: 3.7
click at [113, 108] on span "Foul Sandwiches" at bounding box center [112, 110] width 26 height 7
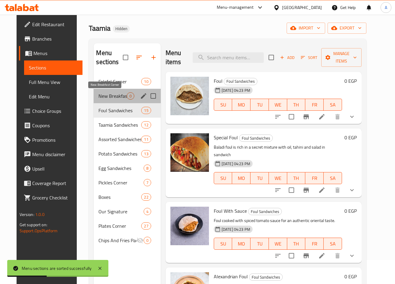
click at [121, 96] on span "New Breakfast Corner" at bounding box center [112, 95] width 28 height 7
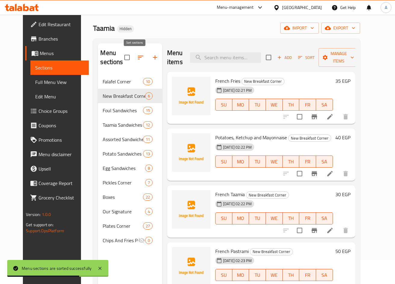
click at [137, 57] on icon "button" at bounding box center [140, 57] width 7 height 7
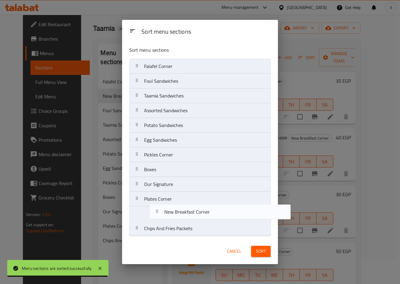
drag, startPoint x: 156, startPoint y: 83, endPoint x: 176, endPoint y: 217, distance: 135.2
click at [176, 217] on nav "Falafel Corner New Breakfast Corner Foul Sandwiches Taamia Sandwiches Assorted …" at bounding box center [199, 148] width 141 height 178
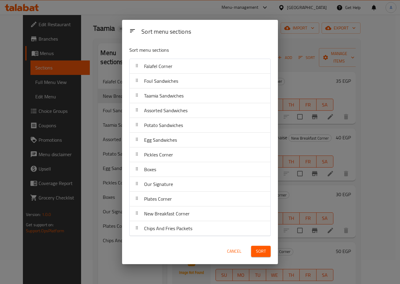
click at [259, 250] on span "Sort" at bounding box center [261, 252] width 10 height 8
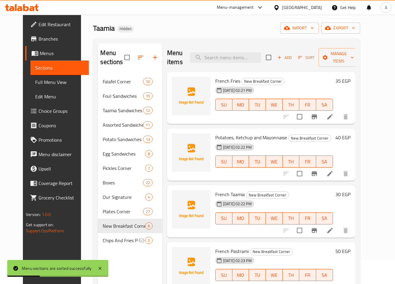
click at [183, 54] on h2 "Menu items" at bounding box center [175, 57] width 16 height 18
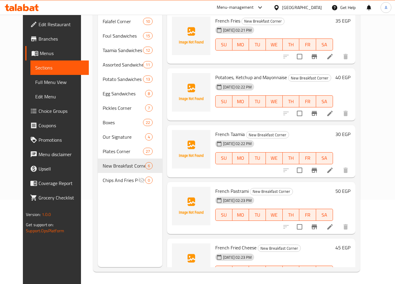
click at [125, 206] on div "Menu sections Falafel Corner 10 Foul Sandwiches 15 Taamia Sandwiches 12 Assorte…" at bounding box center [130, 125] width 64 height 284
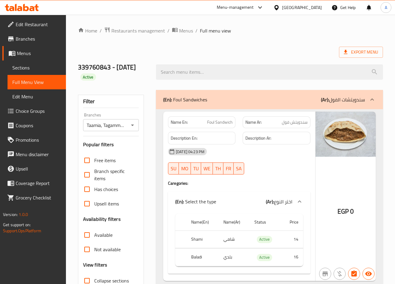
scroll to position [2469, 0]
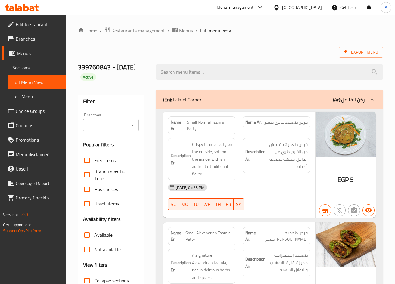
click at [117, 129] on input "Branches" at bounding box center [106, 125] width 42 height 8
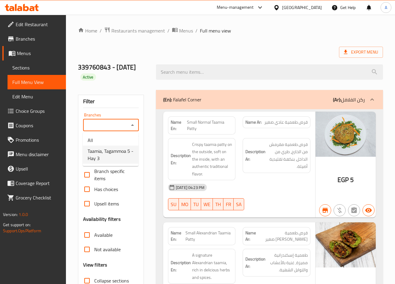
drag, startPoint x: 120, startPoint y: 153, endPoint x: 232, endPoint y: 96, distance: 124.8
click at [121, 152] on span "Taamia, Tagammoa 5 - Hay 3" at bounding box center [111, 155] width 46 height 14
type input "Taamia, Tagammoa 5 - Hay 3"
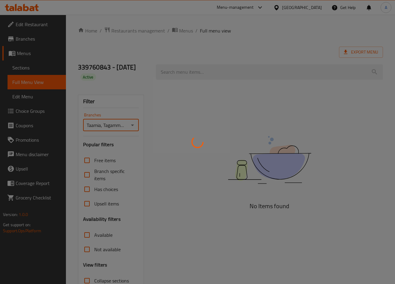
click at [293, 45] on div at bounding box center [197, 142] width 395 height 284
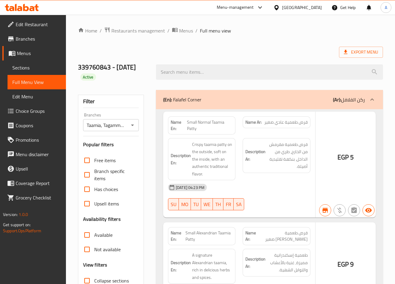
click at [293, 45] on div at bounding box center [197, 142] width 395 height 284
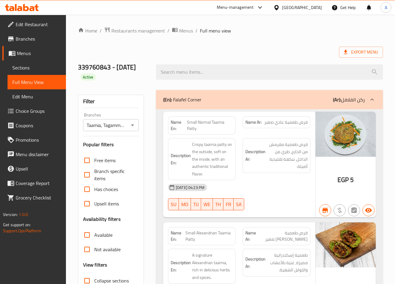
scroll to position [934, 0]
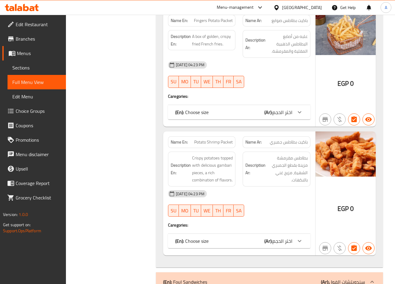
click at [213, 144] on span "Potato Shrimp Packet" at bounding box center [213, 142] width 39 height 6
copy span "Potato Shrimp Packet"
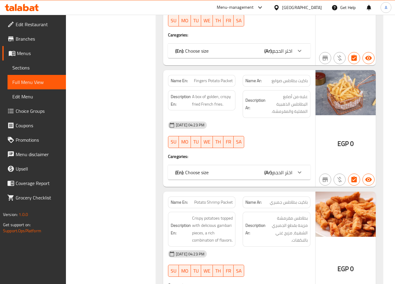
scroll to position [7340, 0]
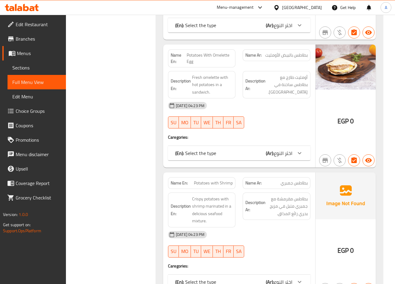
click at [213, 180] on span "Potatoes with Shrimp" at bounding box center [213, 183] width 39 height 6
copy span "Potatoes with Shrimp"
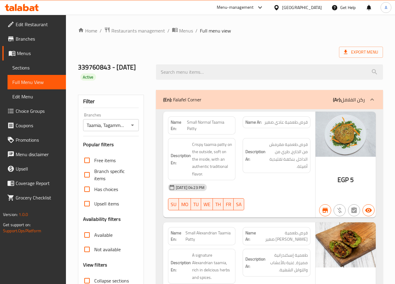
scroll to position [7340, 0]
